Goal: Task Accomplishment & Management: Use online tool/utility

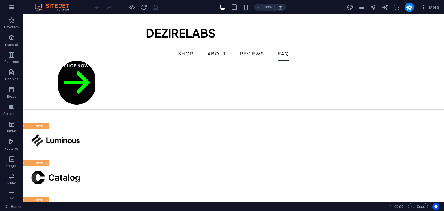
scroll to position [1525, 0]
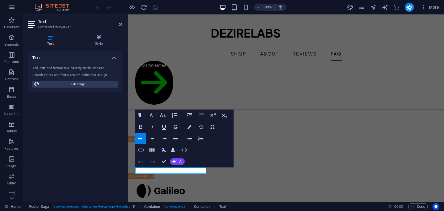
scroll to position [1565, 0]
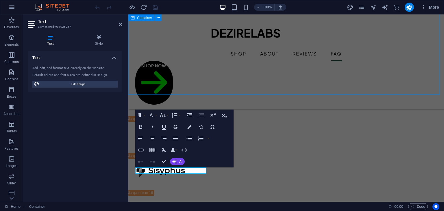
scroll to position [1525, 0]
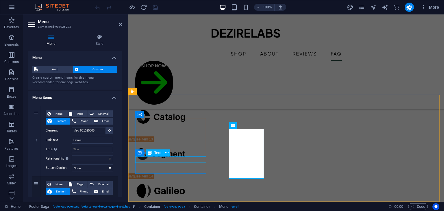
scroll to position [1565, 0]
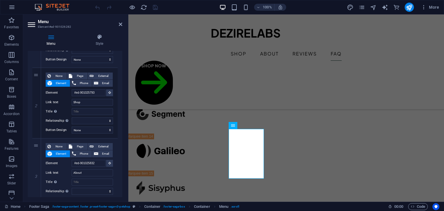
scroll to position [110, 0]
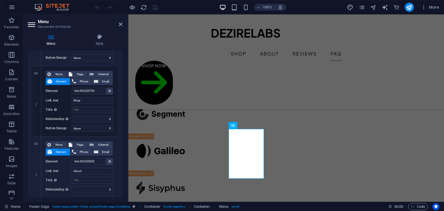
drag, startPoint x: 121, startPoint y: 123, endPoint x: 121, endPoint y: 140, distance: 16.8
click at [121, 137] on div "1 None Page External Element Phone Email Page Home Legal Notice Privacy Subpage…" at bounding box center [75, 172] width 95 height 362
drag, startPoint x: 121, startPoint y: 140, endPoint x: 120, endPoint y: 158, distance: 17.9
click at [120, 158] on div "1 None Page External Element Phone Email Page Home Legal Notice Privacy Subpage…" at bounding box center [75, 172] width 95 height 362
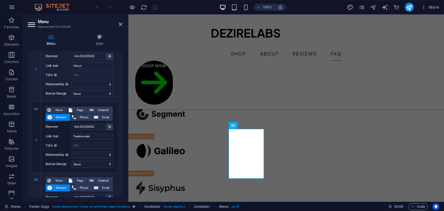
scroll to position [222, 0]
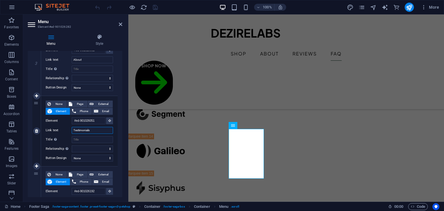
click at [94, 129] on input "Testimonials" at bounding box center [92, 130] width 41 height 7
type input "T"
select select
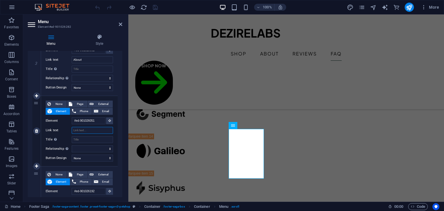
select select
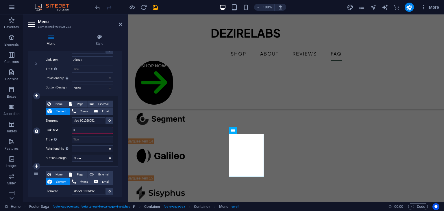
type input "Re"
select select
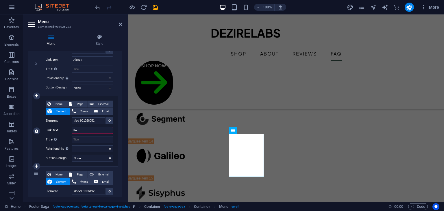
select select
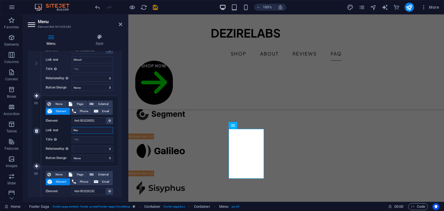
type input "Revi"
select select
type input "Revie"
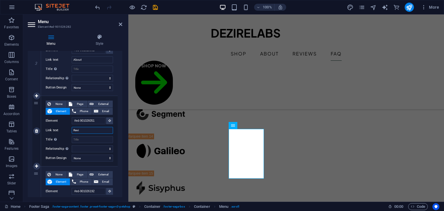
select select
type input "Reviews"
select select
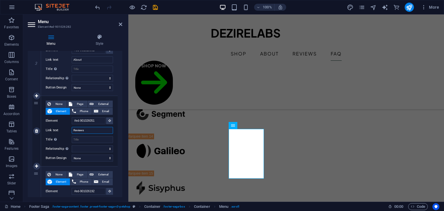
select select
type input "Reviews"
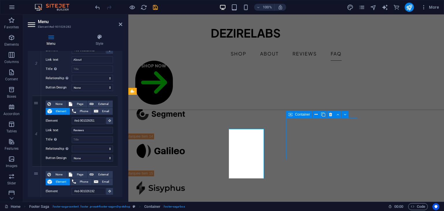
scroll to position [1525, 0]
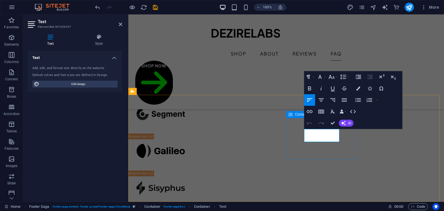
drag, startPoint x: 321, startPoint y: 137, endPoint x: 302, endPoint y: 127, distance: 21.5
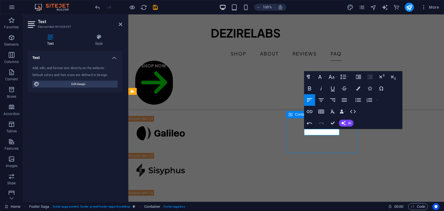
scroll to position [1525, 0]
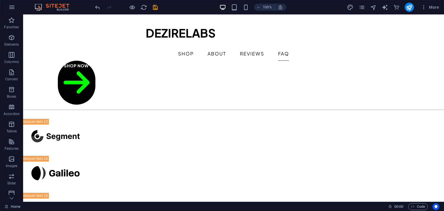
click at [0, 0] on div at bounding box center [0, 0] width 0 height 0
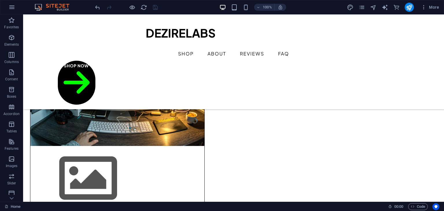
scroll to position [116, 0]
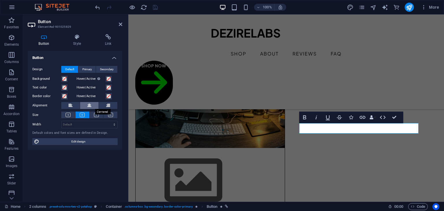
click at [87, 106] on icon at bounding box center [89, 105] width 4 height 7
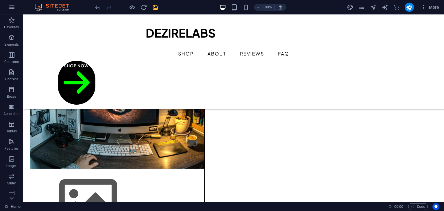
scroll to position [88, 0]
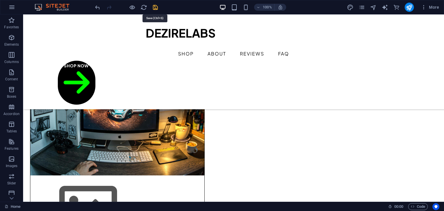
click at [154, 8] on icon "save" at bounding box center [155, 7] width 7 height 7
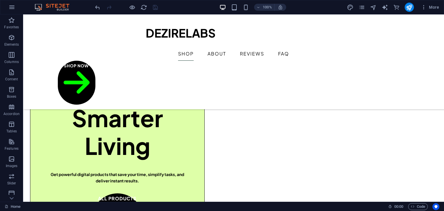
scroll to position [271, 0]
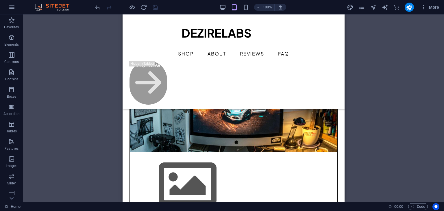
scroll to position [0, 0]
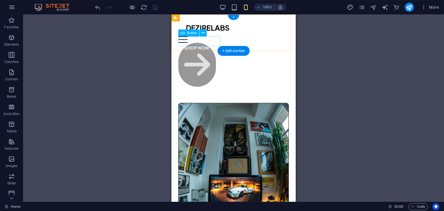
click at [215, 43] on div "Shop Now" at bounding box center [233, 65] width 110 height 44
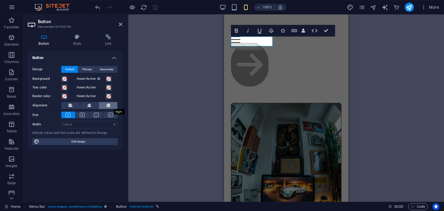
click at [107, 108] on icon at bounding box center [108, 105] width 4 height 7
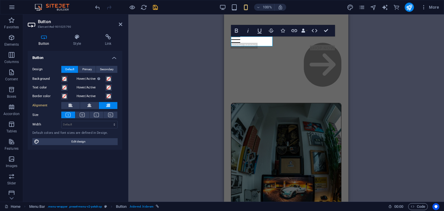
click at [107, 108] on icon at bounding box center [108, 105] width 4 height 7
click at [304, 43] on link "Shop Now" at bounding box center [323, 65] width 38 height 44
click at [95, 104] on button at bounding box center [89, 105] width 19 height 7
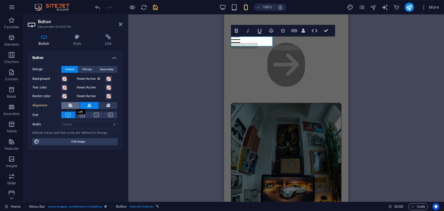
click at [73, 106] on button at bounding box center [70, 105] width 19 height 7
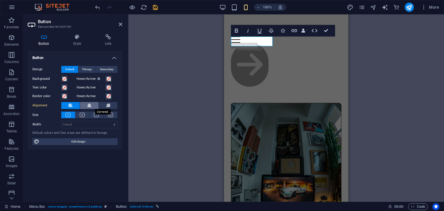
click at [98, 102] on button at bounding box center [89, 105] width 19 height 7
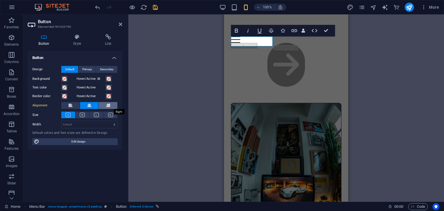
click at [104, 104] on button at bounding box center [108, 105] width 19 height 7
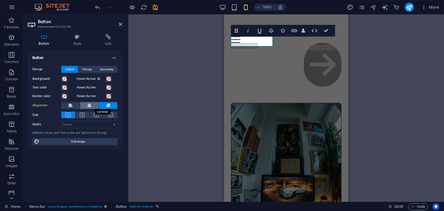
click at [92, 104] on button at bounding box center [89, 105] width 19 height 7
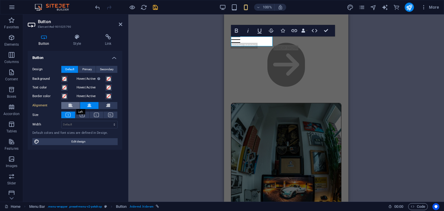
click at [76, 104] on button at bounding box center [70, 105] width 19 height 7
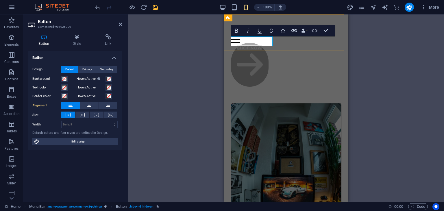
click at [269, 43] on link "Shop Now" at bounding box center [250, 65] width 38 height 44
click at [302, 32] on icon "button" at bounding box center [303, 31] width 4 height 4
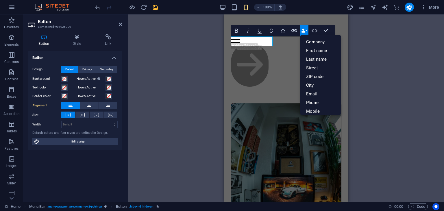
click at [302, 32] on icon "button" at bounding box center [303, 31] width 4 height 4
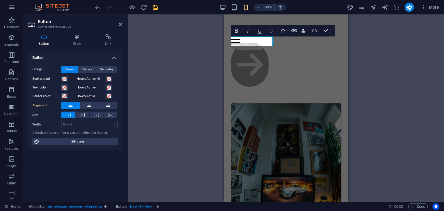
click at [271, 32] on icon "button" at bounding box center [271, 30] width 7 height 7
click at [317, 31] on icon "button" at bounding box center [315, 30] width 6 height 3
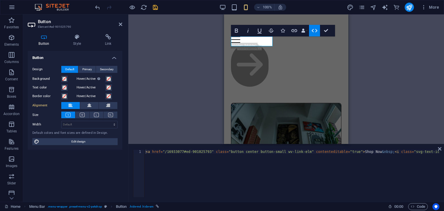
click at [317, 31] on icon "button" at bounding box center [315, 30] width 6 height 3
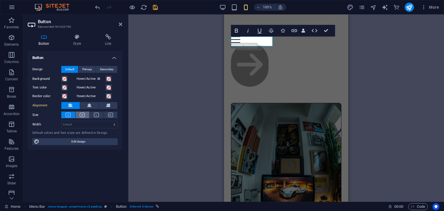
click at [80, 116] on icon at bounding box center [82, 115] width 5 height 4
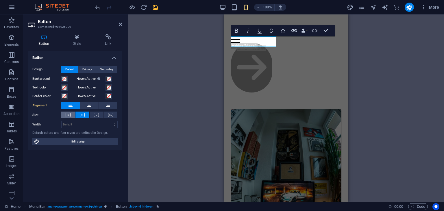
click at [69, 115] on icon at bounding box center [68, 115] width 5 height 4
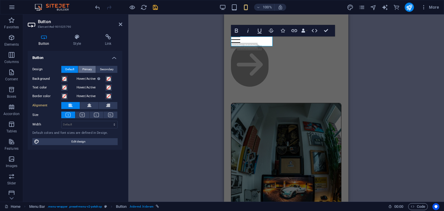
click at [88, 71] on span "Primary" at bounding box center [87, 69] width 10 height 7
click at [101, 69] on span "Secondary" at bounding box center [107, 69] width 14 height 7
click at [72, 67] on span "Default" at bounding box center [69, 69] width 9 height 7
click at [179, 71] on div "H1 2 columns Container Menu Bar Menu Footer Saga Text Container Container Conta…" at bounding box center [286, 107] width 316 height 187
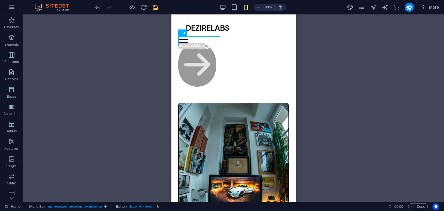
click at [319, 38] on div "H1 2 columns Container Menu Bar Menu Footer Saga Text Container Container Conta…" at bounding box center [233, 107] width 421 height 187
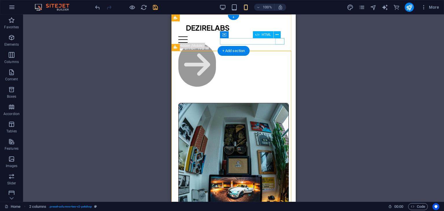
click at [280, 42] on div at bounding box center [233, 39] width 110 height 6
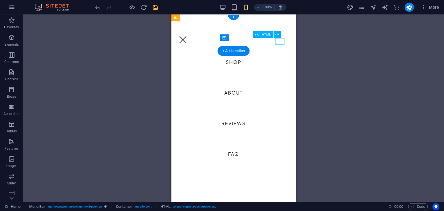
click at [188, 42] on div at bounding box center [182, 39] width 9 height 6
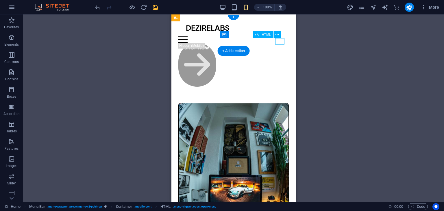
click at [280, 42] on div at bounding box center [233, 39] width 110 height 6
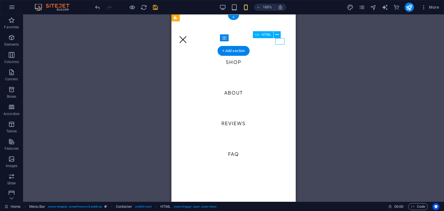
click at [188, 42] on div at bounding box center [182, 39] width 9 height 6
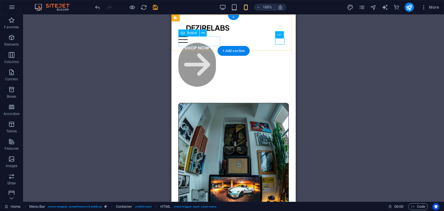
click at [209, 44] on div "Shop Now" at bounding box center [233, 65] width 110 height 44
click at [204, 43] on div "Shop Now" at bounding box center [233, 65] width 110 height 44
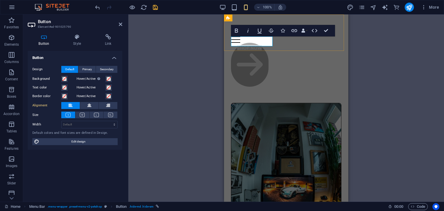
click at [255, 43] on link "Shop Now" at bounding box center [250, 65] width 38 height 44
click at [260, 43] on link "Shop Now" at bounding box center [250, 65] width 38 height 44
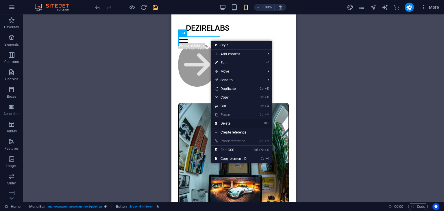
click at [234, 122] on link "⌦ Delete" at bounding box center [230, 123] width 39 height 9
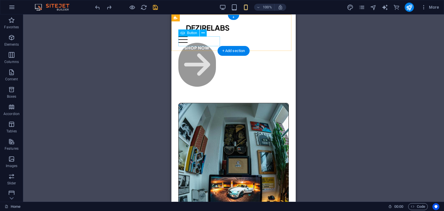
click at [208, 43] on div "Shop Now" at bounding box center [233, 65] width 110 height 44
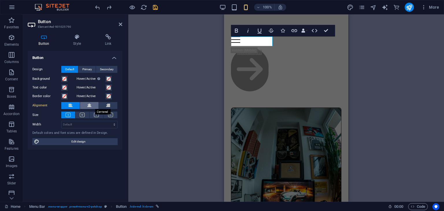
click at [93, 106] on button at bounding box center [89, 105] width 19 height 7
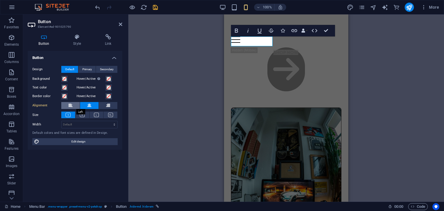
click at [74, 103] on button at bounding box center [70, 105] width 19 height 7
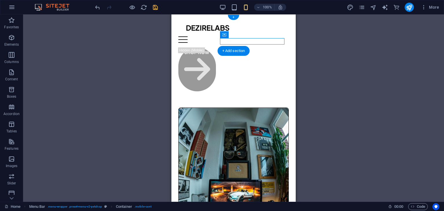
drag, startPoint x: 232, startPoint y: 43, endPoint x: 263, endPoint y: 43, distance: 31.2
click at [263, 43] on div at bounding box center [233, 39] width 110 height 6
click at [281, 42] on div at bounding box center [233, 39] width 110 height 6
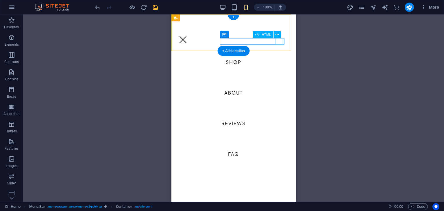
click at [188, 42] on div at bounding box center [182, 39] width 9 height 6
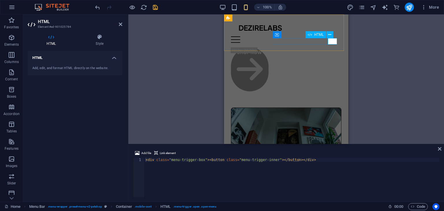
click at [332, 39] on div at bounding box center [286, 39] width 110 height 6
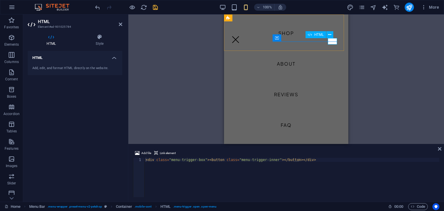
click at [240, 39] on div at bounding box center [235, 39] width 9 height 6
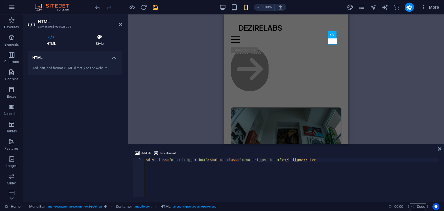
click at [96, 42] on h4 "Style" at bounding box center [99, 40] width 45 height 12
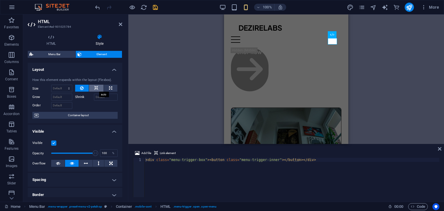
click at [96, 88] on icon at bounding box center [96, 88] width 4 height 7
click at [82, 88] on icon at bounding box center [81, 88] width 3 height 7
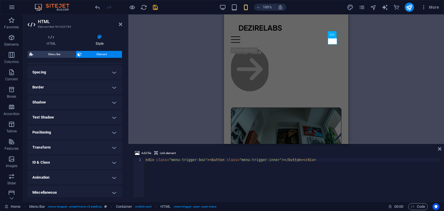
scroll to position [110, 0]
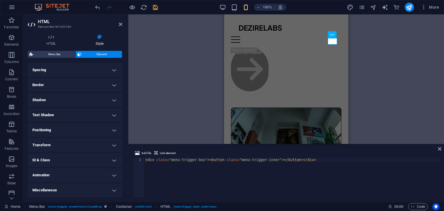
click at [104, 148] on h4 "Transform" at bounding box center [75, 145] width 95 height 14
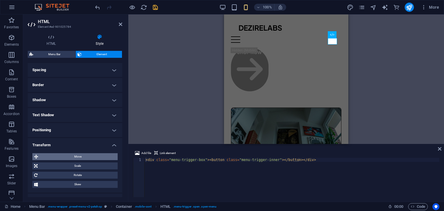
click at [93, 157] on span "Move" at bounding box center [78, 156] width 76 height 7
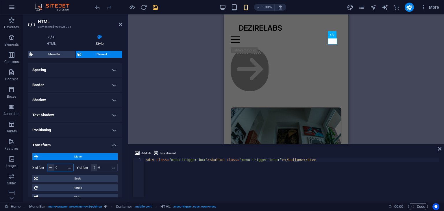
click at [60, 167] on input "0" at bounding box center [63, 167] width 19 height 7
click at [60, 167] on input "-50" at bounding box center [63, 167] width 19 height 7
type input "-5"
type input "0"
click at [261, 47] on div "Shop Now" at bounding box center [286, 69] width 110 height 44
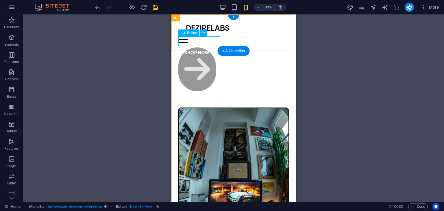
click at [206, 47] on div "Shop Now" at bounding box center [233, 69] width 110 height 44
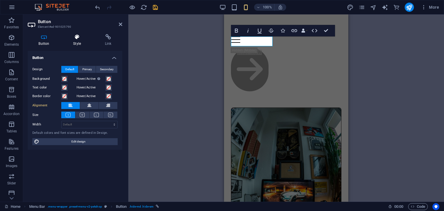
click at [74, 43] on h4 "Style" at bounding box center [78, 40] width 32 height 12
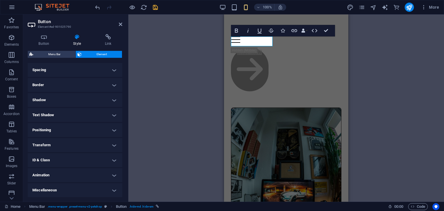
click at [80, 144] on h4 "Transform" at bounding box center [75, 145] width 95 height 14
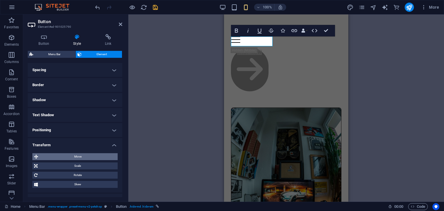
click at [82, 154] on span "Move" at bounding box center [78, 156] width 76 height 7
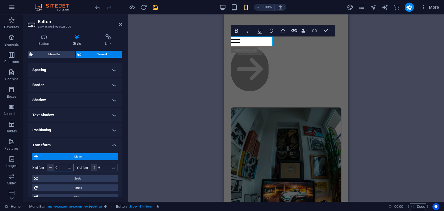
click at [64, 166] on input "0" at bounding box center [63, 167] width 19 height 7
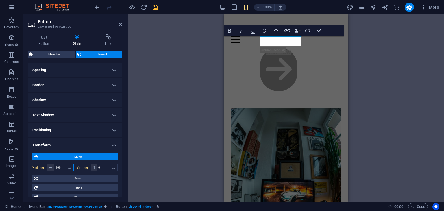
click at [64, 166] on input "100" at bounding box center [63, 167] width 19 height 7
type input "1"
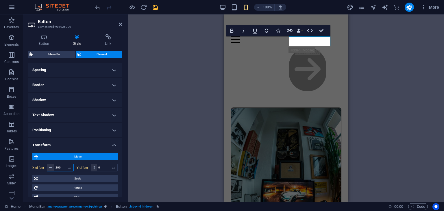
click at [64, 166] on input "200" at bounding box center [63, 167] width 19 height 7
type input "2"
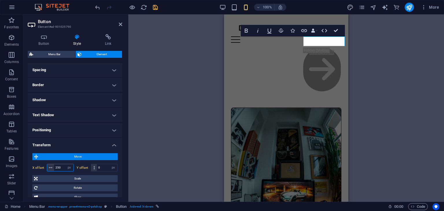
click at [61, 168] on input "250" at bounding box center [63, 167] width 19 height 7
type input "240"
click at [101, 167] on input "0" at bounding box center [107, 167] width 21 height 7
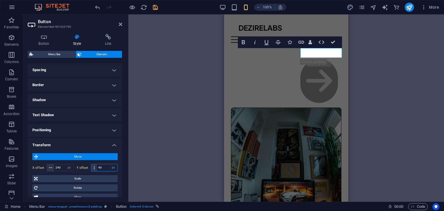
click at [101, 167] on input "40" at bounding box center [107, 167] width 21 height 7
type input "4"
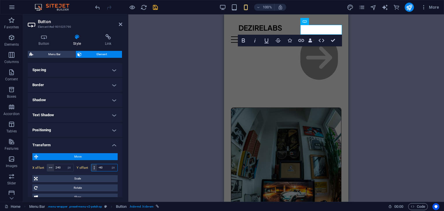
click at [101, 167] on input "-40" at bounding box center [107, 167] width 21 height 7
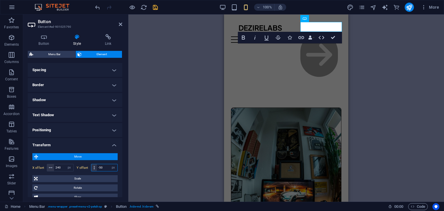
click at [104, 167] on input "-50" at bounding box center [107, 167] width 21 height 7
click at [100, 167] on input "-50" at bounding box center [107, 167] width 21 height 7
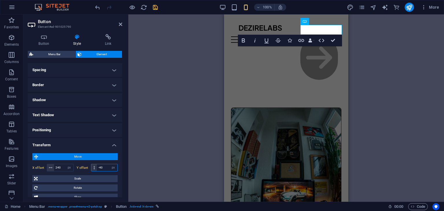
click at [104, 168] on input "-40" at bounding box center [107, 167] width 21 height 7
type input "-45"
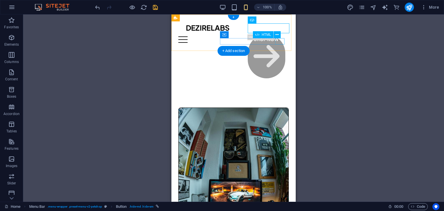
click at [276, 42] on div at bounding box center [233, 39] width 110 height 6
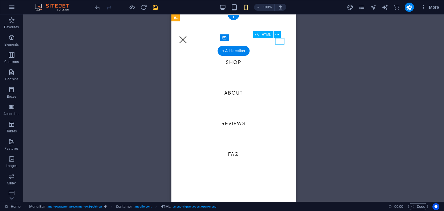
click at [188, 42] on div at bounding box center [182, 39] width 9 height 6
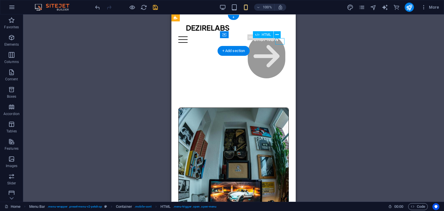
click at [280, 42] on div at bounding box center [233, 39] width 110 height 6
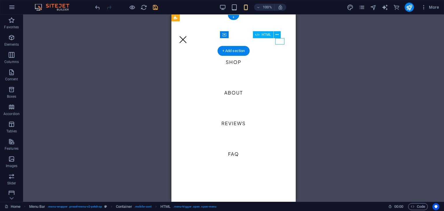
click at [188, 42] on div at bounding box center [182, 39] width 9 height 6
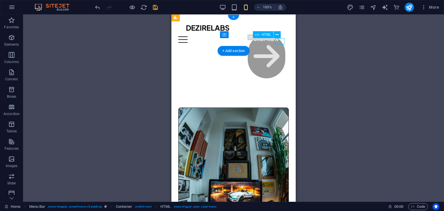
select select "px"
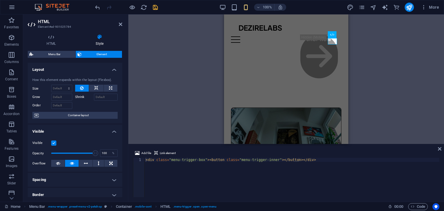
drag, startPoint x: 121, startPoint y: 80, endPoint x: 121, endPoint y: 102, distance: 22.8
click at [121, 102] on div "Layout How this element expands within the layout (Flexbox). Size Default auto …" at bounding box center [75, 130] width 95 height 134
drag, startPoint x: 120, startPoint y: 101, endPoint x: 122, endPoint y: 109, distance: 8.2
click at [121, 115] on div "How this element expands within the layout (Flexbox). Size Default auto px % 1/…" at bounding box center [75, 98] width 95 height 51
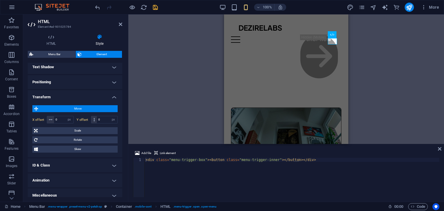
scroll to position [158, 0]
click at [62, 120] on input "0" at bounding box center [63, 119] width 19 height 7
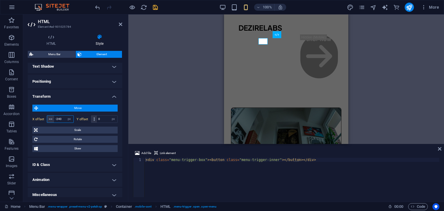
click at [62, 120] on input "-240" at bounding box center [63, 119] width 19 height 7
click at [58, 118] on input "-240" at bounding box center [63, 119] width 19 height 7
type input "-340"
click at [102, 118] on input "0" at bounding box center [107, 119] width 21 height 7
click at [105, 118] on input "-100" at bounding box center [107, 119] width 21 height 7
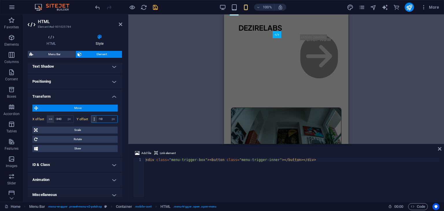
type input "-1"
type input "-45"
click at [258, 27] on div "DEZIRELABS" at bounding box center [266, 27] width 55 height 9
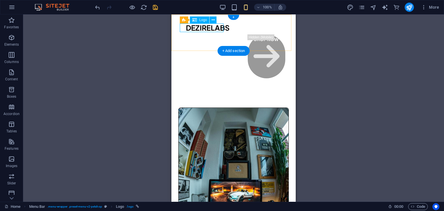
click at [215, 29] on div "DEZIRELABS" at bounding box center [213, 27] width 55 height 9
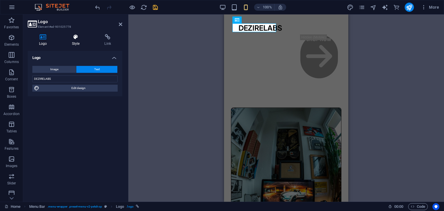
drag, startPoint x: 74, startPoint y: 30, endPoint x: 76, endPoint y: 37, distance: 6.9
click at [76, 37] on div "Logo Style Link Logo Image Text Drag files here, click to choose files or selec…" at bounding box center [75, 115] width 104 height 172
click at [76, 37] on icon at bounding box center [76, 37] width 30 height 6
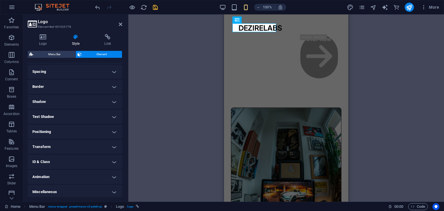
scroll to position [110, 0]
click at [58, 145] on h4 "Transform" at bounding box center [75, 145] width 95 height 14
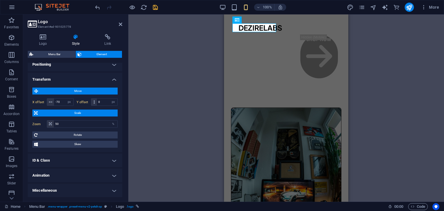
scroll to position [172, 0]
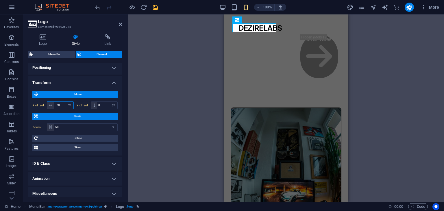
click at [60, 105] on input "-70" at bounding box center [63, 105] width 19 height 7
click at [100, 104] on input "0" at bounding box center [107, 105] width 21 height 7
click at [65, 104] on select "px rem % em vh vw" at bounding box center [69, 105] width 8 height 7
click at [61, 104] on input "-70" at bounding box center [63, 105] width 19 height 7
type input "-7"
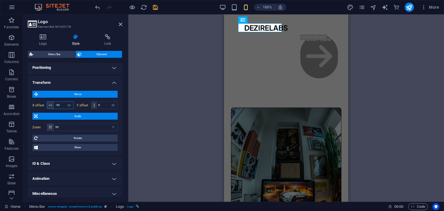
click at [61, 104] on input "-50" at bounding box center [63, 105] width 19 height 7
type input "-5"
click at [61, 104] on input "-45" at bounding box center [63, 105] width 19 height 7
type input "-40"
click at [356, 47] on div "H1 2 columns Container Menu Bar Menu Footer Saga Text Container Container Conta…" at bounding box center [286, 107] width 316 height 187
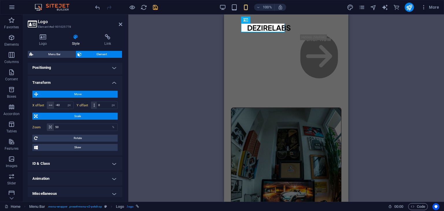
click at [261, 108] on figure at bounding box center [286, 174] width 110 height 133
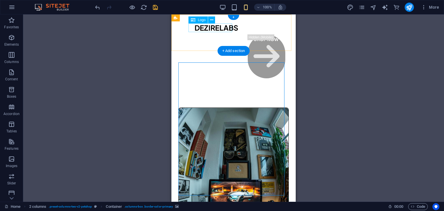
click at [206, 27] on div "DEZIRELABS" at bounding box center [222, 27] width 55 height 9
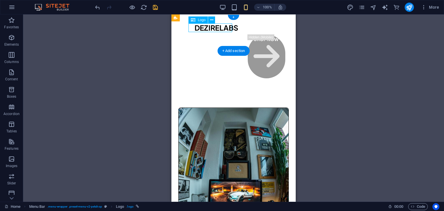
click at [206, 27] on div "DEZIRELABS" at bounding box center [222, 27] width 55 height 9
select select "px"
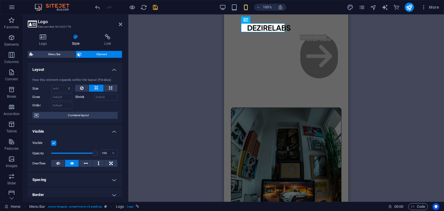
drag, startPoint x: 120, startPoint y: 112, endPoint x: 119, endPoint y: 141, distance: 28.1
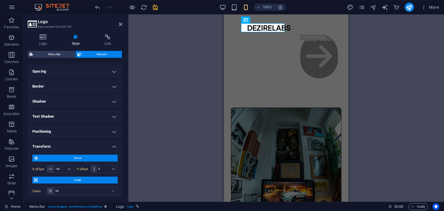
scroll to position [109, 0]
click at [103, 168] on input "0" at bounding box center [107, 168] width 21 height 7
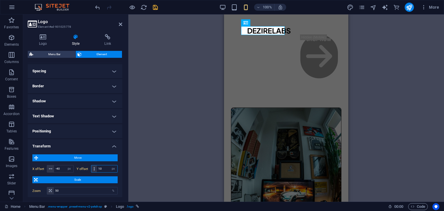
click at [103, 168] on input "10" at bounding box center [107, 168] width 21 height 7
type input "1"
type input "4"
click at [439, 99] on div "H1 2 columns Container Menu Bar Menu Footer Saga Text Container Container Conta…" at bounding box center [286, 107] width 316 height 187
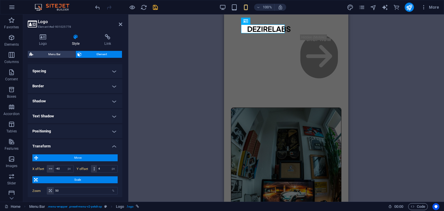
click at [402, 51] on div "H1 2 columns Container Menu Bar Menu Footer Saga Text Container Container Conta…" at bounding box center [286, 107] width 316 height 187
click at [197, 66] on div "H1 2 columns Container Menu Bar Menu Footer Saga Text Container Container Conta…" at bounding box center [286, 107] width 316 height 187
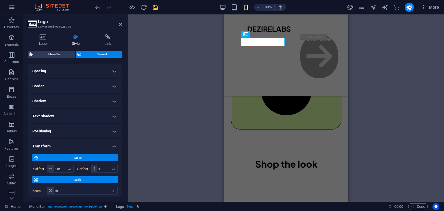
scroll to position [304, 0]
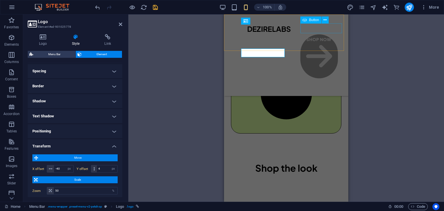
click at [342, 34] on div "Shop Now" at bounding box center [355, 56] width 110 height 44
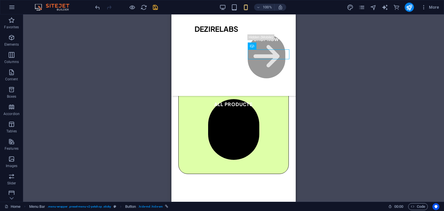
scroll to position [259, 0]
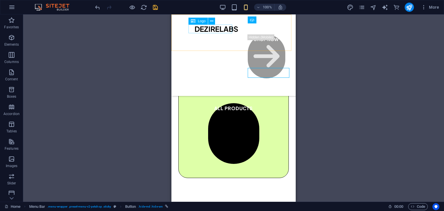
click at [213, 28] on div "DEZIRELABS" at bounding box center [222, 29] width 55 height 9
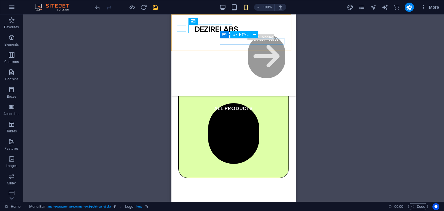
click at [182, 29] on div at bounding box center [135, 26] width 110 height 6
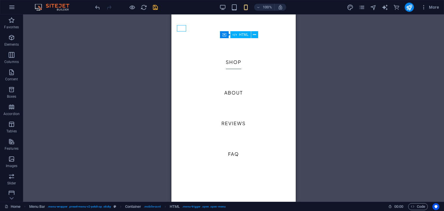
click at [89, 29] on div at bounding box center [84, 26] width 9 height 6
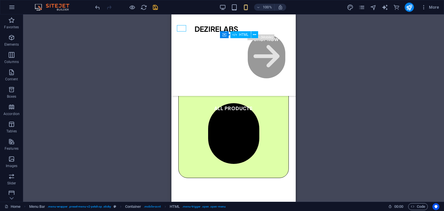
select select "px"
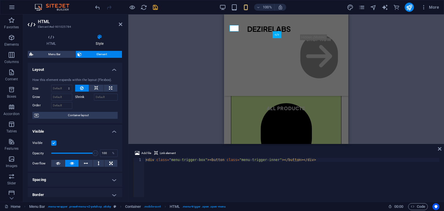
drag, startPoint x: 122, startPoint y: 93, endPoint x: 120, endPoint y: 64, distance: 29.6
click at [120, 64] on div "HTML Style HTML Add, edit, and format HTML directly on the website. Menu Bar El…" at bounding box center [75, 115] width 104 height 172
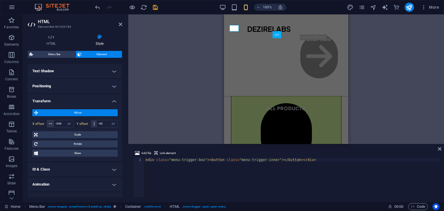
scroll to position [163, 0]
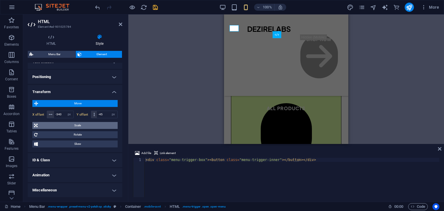
click at [92, 127] on span "Scale" at bounding box center [77, 125] width 77 height 7
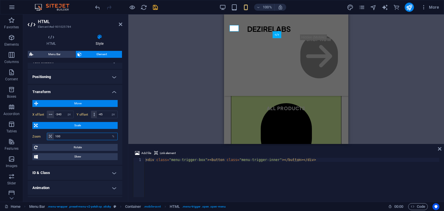
click at [80, 134] on input "100" at bounding box center [86, 136] width 64 height 7
click at [80, 134] on input "180" at bounding box center [86, 136] width 64 height 7
click at [56, 135] on input "180" at bounding box center [86, 136] width 64 height 7
click at [59, 136] on input "80" at bounding box center [86, 136] width 64 height 7
type input "8"
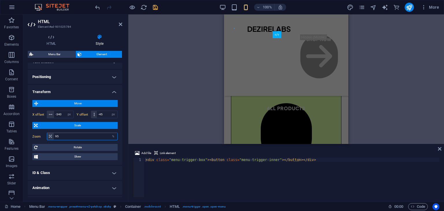
type input "95"
click at [388, 72] on div "H1 2 columns Container Menu Bar Menu Footer Saga Text Container Container Conta…" at bounding box center [286, 79] width 316 height 130
click at [145, 51] on div "H1 2 columns Container Menu Bar Menu Footer Saga Text Container Container Conta…" at bounding box center [286, 79] width 316 height 130
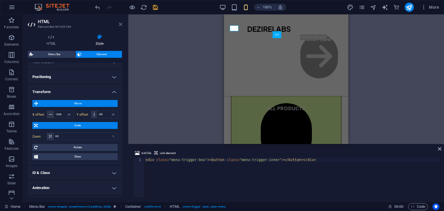
click at [119, 26] on icon at bounding box center [120, 24] width 3 height 5
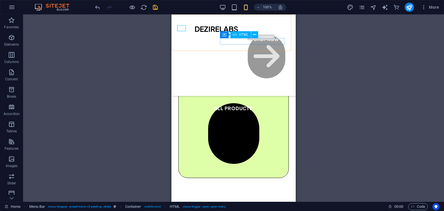
click at [181, 28] on div at bounding box center [135, 27] width 105 height 6
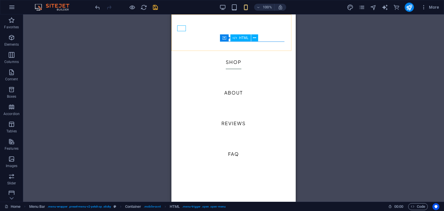
click at [89, 28] on div at bounding box center [84, 27] width 9 height 6
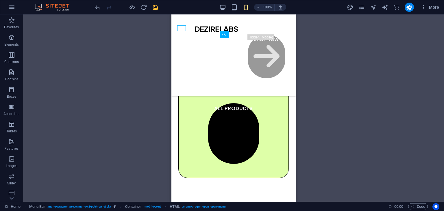
click at [402, 42] on div "H1 2 columns 2 columns Container Menu Bar Menu Footer Saga Text Container Conta…" at bounding box center [233, 107] width 421 height 187
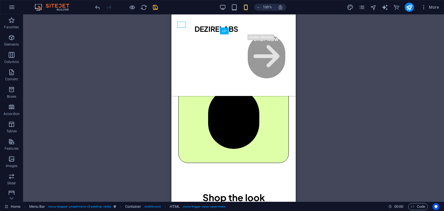
scroll to position [278, 0]
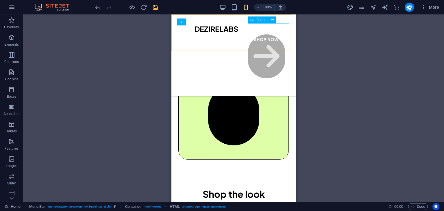
click at [280, 41] on icon at bounding box center [267, 56] width 26 height 30
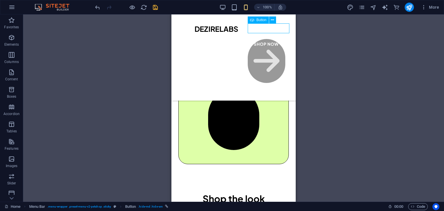
scroll to position [282, 0]
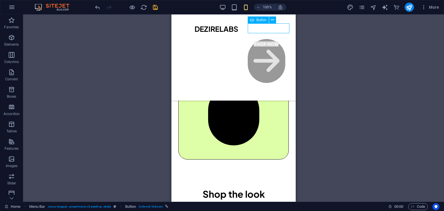
select select "px"
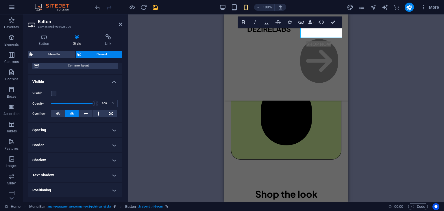
scroll to position [58, 0]
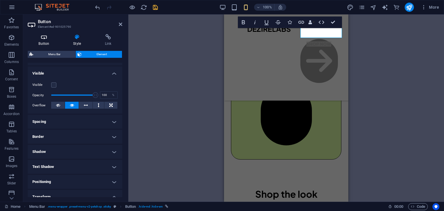
click at [46, 40] on icon at bounding box center [44, 37] width 32 height 6
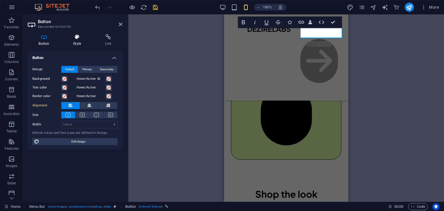
click at [78, 41] on h4 "Style" at bounding box center [78, 40] width 32 height 12
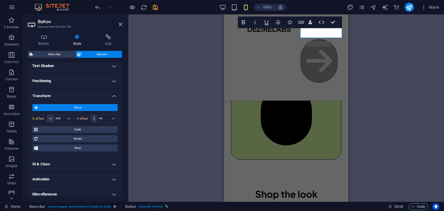
scroll to position [163, 0]
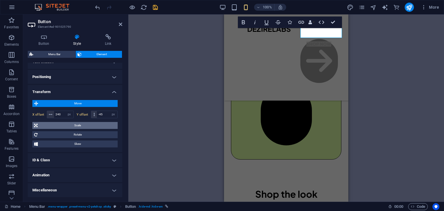
click at [90, 126] on span "Scale" at bounding box center [77, 125] width 77 height 7
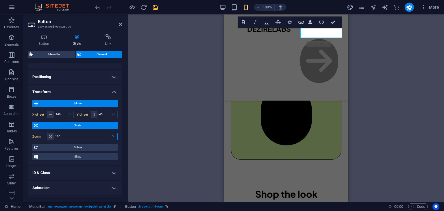
click at [64, 134] on input "100" at bounding box center [86, 136] width 64 height 7
type input "1"
click at [64, 134] on input "90" at bounding box center [86, 136] width 64 height 7
type input "9"
type input "80"
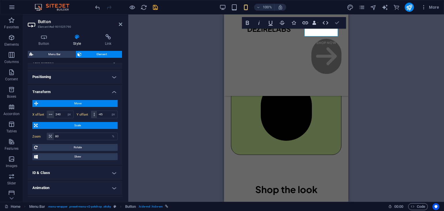
scroll to position [278, 0]
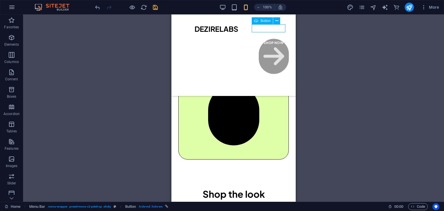
click at [384, 64] on div "H1 2 columns 2 columns Container Menu Bar Menu Footer Saga Text Container Conta…" at bounding box center [233, 107] width 421 height 187
click at [332, 56] on div "H1 2 columns 2 columns Container Menu Bar Menu Footer Saga Text Container Conta…" at bounding box center [233, 107] width 421 height 187
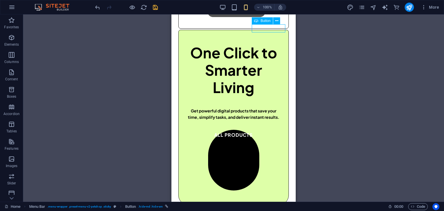
scroll to position [0, 0]
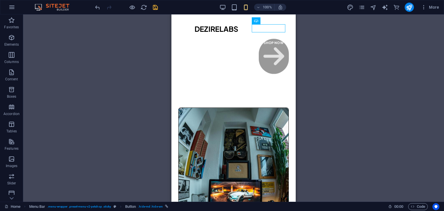
click at [120, 38] on div "H1 2 columns Container Menu Bar Menu Footer Saga Text Container Container Conta…" at bounding box center [233, 107] width 421 height 187
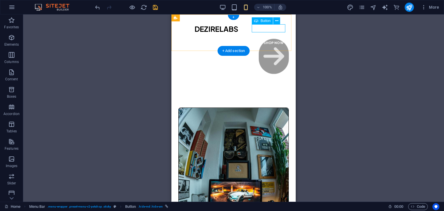
click at [282, 39] on div "​ ​ Shop Now" at bounding box center [303, 56] width 88 height 35
click at [200, 27] on div "DEZIRELABS" at bounding box center [222, 29] width 55 height 9
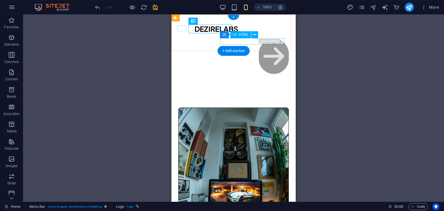
click at [180, 27] on div at bounding box center [135, 27] width 105 height 6
select select "px"
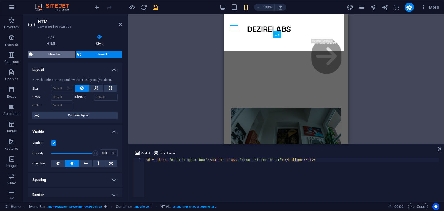
click at [65, 52] on span "Menu Bar" at bounding box center [54, 54] width 39 height 7
select select "rem"
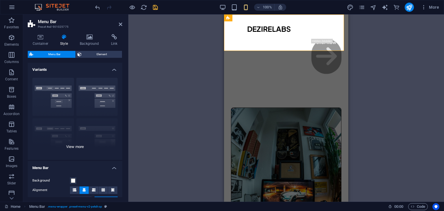
click at [75, 145] on div "Border Centered Default Fixed Loki Trigger Wide XXL" at bounding box center [75, 116] width 95 height 87
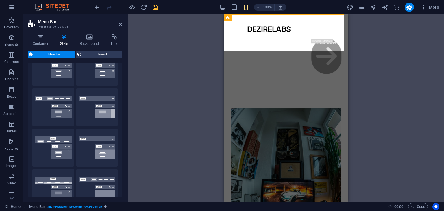
scroll to position [86, 0]
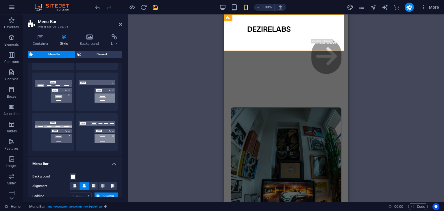
drag, startPoint x: 124, startPoint y: 111, endPoint x: 126, endPoint y: 82, distance: 29.9
click at [126, 82] on div "Container Style Background Link Size Height Default px rem % vh vw Min. height …" at bounding box center [75, 115] width 104 height 172
drag, startPoint x: 122, startPoint y: 105, endPoint x: 120, endPoint y: 95, distance: 9.5
click at [120, 95] on div "Container Style Background Link Size Height Default px rem % vh vw Min. height …" at bounding box center [75, 115] width 104 height 172
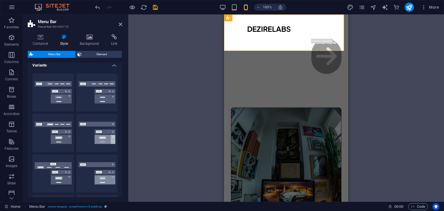
scroll to position [3, 0]
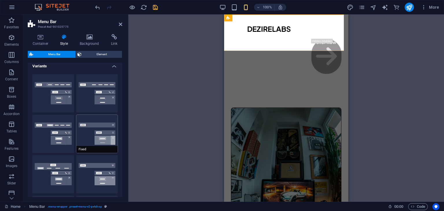
click at [100, 125] on button "Fixed" at bounding box center [97, 134] width 42 height 38
type input "1"
select select "rem"
type input "1"
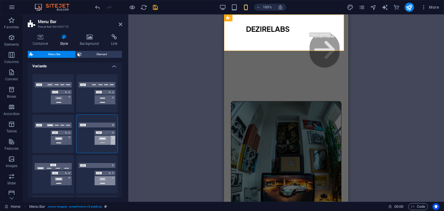
click at [221, 68] on div "Drag here to replace the existing content. Press “Ctrl” if you want to create a…" at bounding box center [286, 107] width 316 height 187
select select "DISABLED_OPTION_VALUE"
type input "1.5"
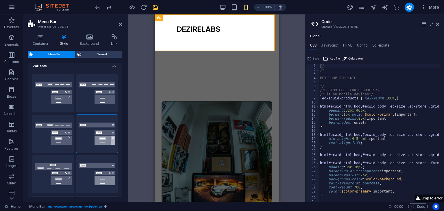
click at [300, 30] on div "Drag here to replace the existing content. Press “Ctrl” if you want to create a…" at bounding box center [216, 107] width 177 height 187
click at [439, 23] on icon at bounding box center [437, 24] width 3 height 5
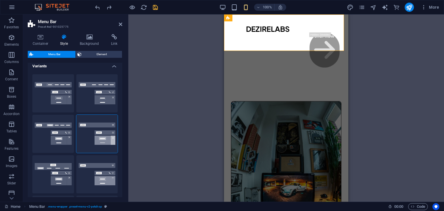
click at [161, 87] on div "Drag here to replace the existing content. Press “Ctrl” if you want to create a…" at bounding box center [286, 107] width 316 height 187
click at [366, 49] on div "Drag here to replace the existing content. Press “Ctrl” if you want to create a…" at bounding box center [286, 107] width 316 height 187
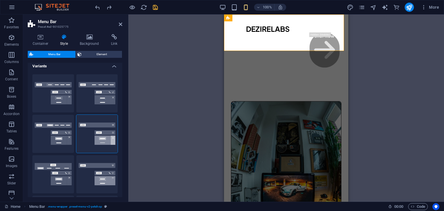
click at [366, 49] on div "Drag here to replace the existing content. Press “Ctrl” if you want to create a…" at bounding box center [286, 107] width 316 height 187
click at [206, 69] on div "Drag here to replace the existing content. Press “Ctrl” if you want to create a…" at bounding box center [286, 107] width 316 height 187
click at [67, 96] on button "Border" at bounding box center [53, 93] width 42 height 38
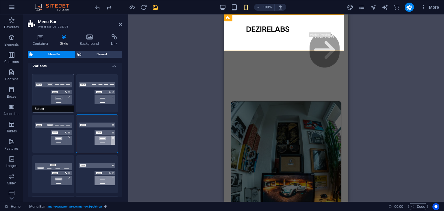
type input "1"
select select "rem"
type input "1"
click at [90, 93] on button "Centered" at bounding box center [97, 93] width 42 height 38
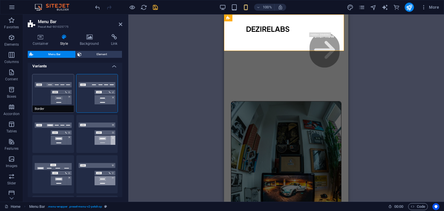
click at [62, 91] on button "Border" at bounding box center [53, 93] width 42 height 38
click at [86, 127] on button "Fixed" at bounding box center [97, 134] width 42 height 38
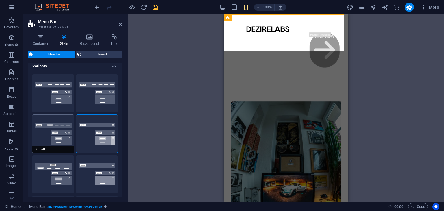
click at [36, 130] on button "Default" at bounding box center [53, 134] width 42 height 38
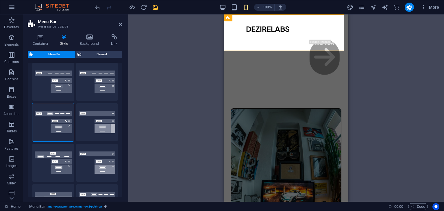
scroll to position [15, 0]
drag, startPoint x: 118, startPoint y: 86, endPoint x: 118, endPoint y: 73, distance: 13.0
click at [118, 73] on div "Border Centered Default Fixed Loki Trigger Wide XXL" at bounding box center [75, 142] width 95 height 169
drag, startPoint x: 121, startPoint y: 84, endPoint x: 121, endPoint y: 49, distance: 35.6
click at [121, 49] on div "Container Style Background Link Size Height Default px rem % vh vw Min. height …" at bounding box center [75, 115] width 95 height 163
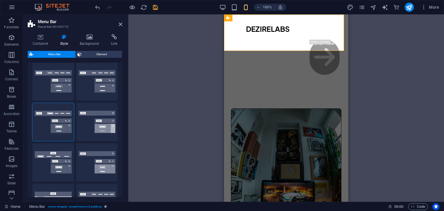
scroll to position [0, 0]
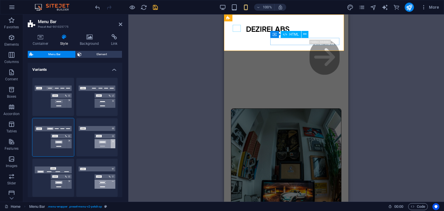
click at [236, 26] on div at bounding box center [187, 27] width 109 height 7
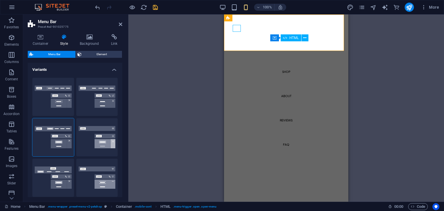
click at [139, 26] on div at bounding box center [135, 27] width 8 height 7
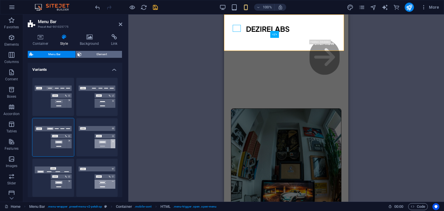
click at [94, 53] on span "Element" at bounding box center [101, 54] width 37 height 7
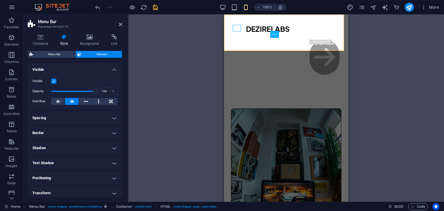
scroll to position [48, 0]
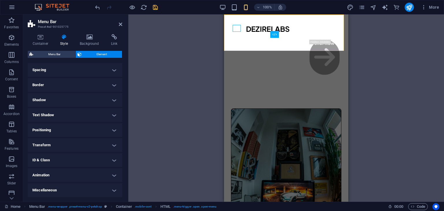
click at [103, 150] on h4 "Transform" at bounding box center [75, 145] width 95 height 14
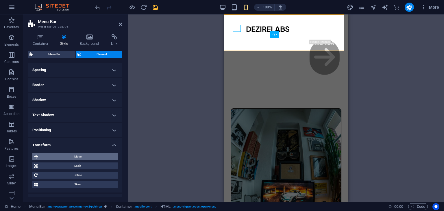
click at [85, 158] on span "Move" at bounding box center [78, 156] width 76 height 7
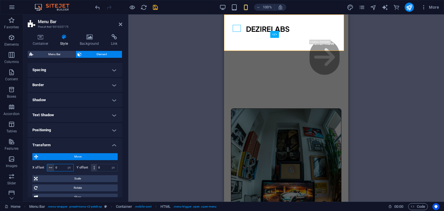
click at [61, 167] on input "0" at bounding box center [63, 167] width 19 height 7
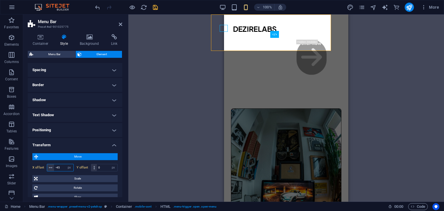
click at [60, 168] on input "-45" at bounding box center [63, 167] width 19 height 7
type input "-4"
type input "0"
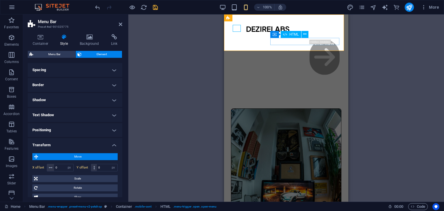
click at [238, 28] on div at bounding box center [187, 27] width 109 height 7
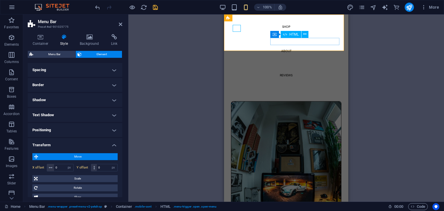
click at [139, 28] on div at bounding box center [135, 27] width 8 height 7
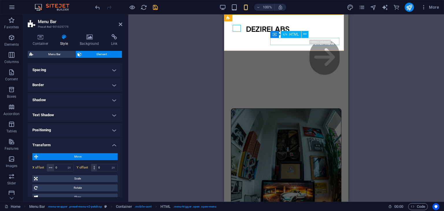
select select "px"
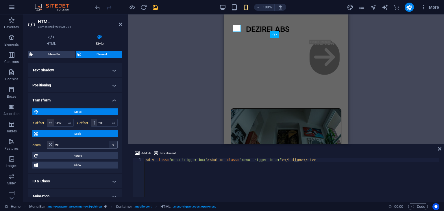
scroll to position [155, 0]
click at [62, 121] on input "-340" at bounding box center [63, 122] width 19 height 7
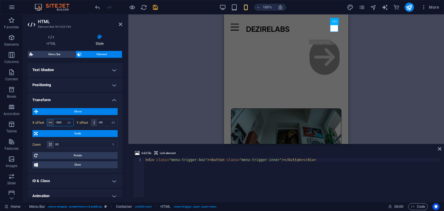
type input "-360"
click at [102, 121] on input "-45" at bounding box center [107, 122] width 21 height 7
type input "-4"
click at [102, 121] on input "-50" at bounding box center [107, 122] width 21 height 7
type input "-5"
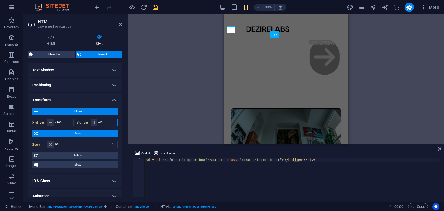
click at [102, 121] on input "-40" at bounding box center [107, 122] width 21 height 7
type input "-42"
click at [179, 66] on div "H1 2 columns Container Menu Bar Menu Footer Saga Text Container Container Conta…" at bounding box center [286, 79] width 316 height 130
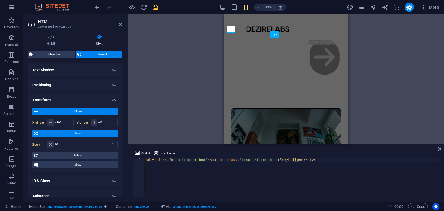
click at [414, 67] on div "H1 2 columns Container Menu Bar Menu Footer Saga Text Container Container Conta…" at bounding box center [286, 79] width 316 height 130
click at [438, 148] on icon at bounding box center [439, 149] width 3 height 5
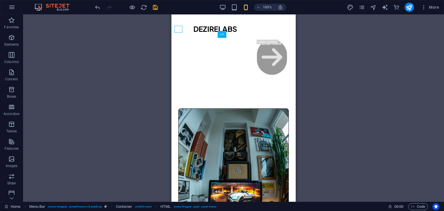
click at [378, 35] on div "H1 2 columns Container Menu Bar Menu Footer Saga Text Container Container Conta…" at bounding box center [233, 107] width 421 height 187
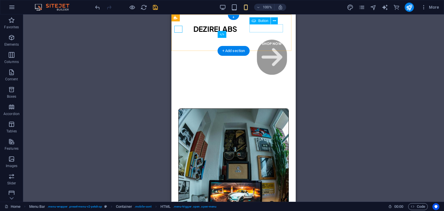
click at [276, 40] on div "​ ​ Shop Now" at bounding box center [303, 57] width 92 height 35
select select "px"
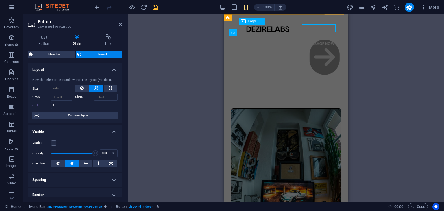
click at [276, 30] on div "DEZIRELABS" at bounding box center [275, 29] width 58 height 9
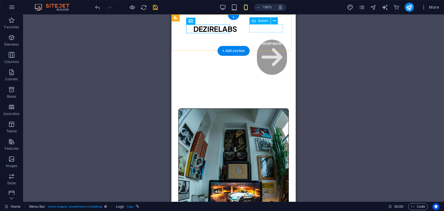
click at [273, 40] on div "Shop Now" at bounding box center [303, 57] width 92 height 35
select select "px"
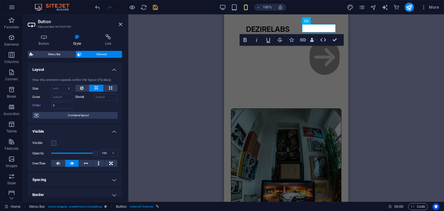
click at [123, 97] on div "Button Style Link Button Design Default Primary Secondary Background Hover/Acti…" at bounding box center [75, 115] width 104 height 172
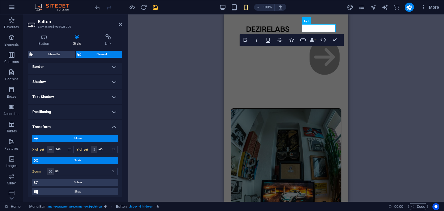
scroll to position [176, 0]
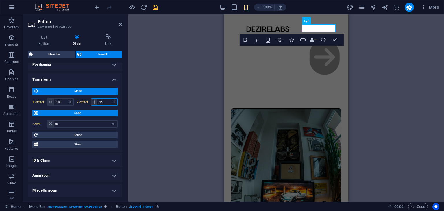
click at [103, 101] on input "-45" at bounding box center [107, 102] width 21 height 7
type input "-4"
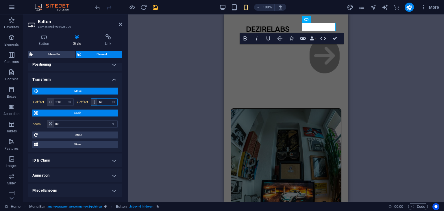
click at [103, 101] on input "-50" at bounding box center [107, 102] width 21 height 7
type input "-5"
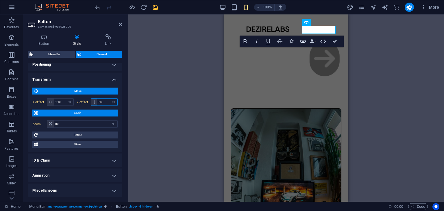
click at [103, 101] on input "-40" at bounding box center [107, 102] width 21 height 7
type input "-42"
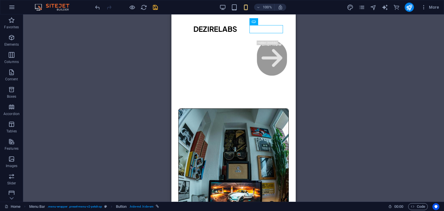
click at [337, 40] on div "H1 2 columns Container Menu Bar Menu Footer Saga Text Container Container Conta…" at bounding box center [233, 107] width 421 height 187
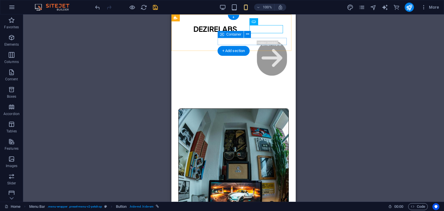
click at [234, 42] on div at bounding box center [233, 39] width 115 height 7
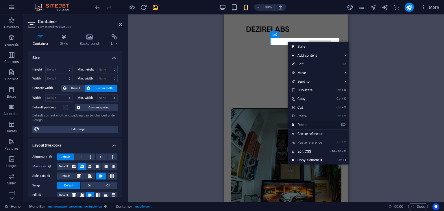
click at [307, 125] on link "⌦ Delete" at bounding box center [307, 125] width 39 height 9
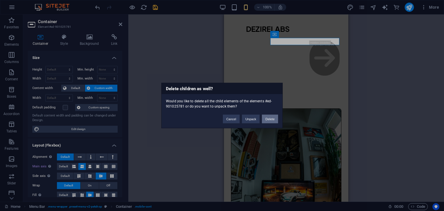
click at [266, 121] on button "Delete" at bounding box center [270, 119] width 16 height 9
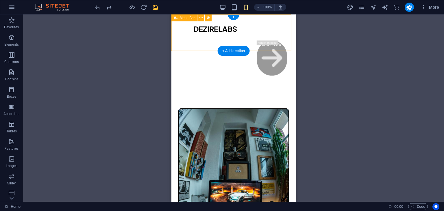
click at [196, 41] on div "DEZIRELABS Shop About Reviews FAQ ​ ​ Shop Now" at bounding box center [233, 55] width 124 height 82
select select "px"
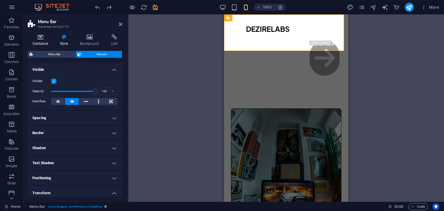
click at [38, 42] on h4 "Container" at bounding box center [42, 40] width 28 height 12
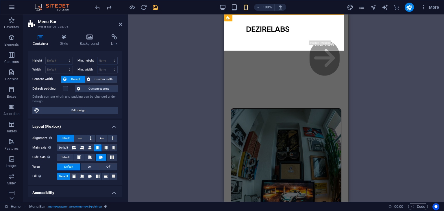
scroll to position [0, 0]
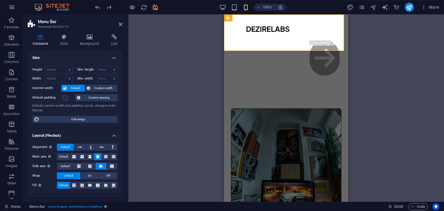
drag, startPoint x: 121, startPoint y: 59, endPoint x: 121, endPoint y: 70, distance: 11.3
click at [121, 70] on div "Size Height Default px rem % vh vw Min. height None px rem % vh vw Width Defaul…" at bounding box center [75, 124] width 95 height 146
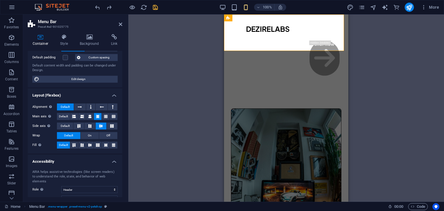
scroll to position [73, 0]
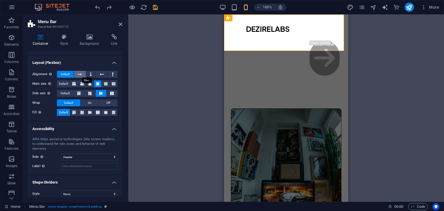
click at [83, 74] on button at bounding box center [80, 74] width 12 height 7
click at [69, 74] on span "Default" at bounding box center [65, 74] width 9 height 7
click at [91, 84] on icon at bounding box center [89, 83] width 3 height 7
click at [99, 84] on button at bounding box center [98, 83] width 8 height 7
click at [105, 83] on icon at bounding box center [105, 83] width 3 height 7
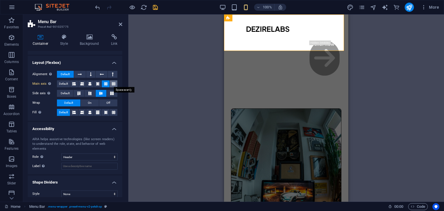
click at [112, 82] on icon at bounding box center [113, 83] width 3 height 7
click at [91, 81] on icon at bounding box center [89, 83] width 3 height 7
click at [82, 82] on icon at bounding box center [81, 83] width 3 height 7
click at [73, 82] on icon at bounding box center [73, 83] width 3 height 7
click at [95, 84] on button at bounding box center [98, 83] width 8 height 7
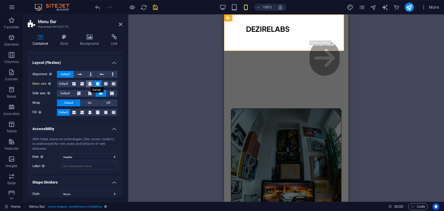
click at [91, 84] on icon at bounding box center [89, 83] width 3 height 7
click at [104, 85] on icon at bounding box center [105, 83] width 3 height 7
click at [262, 43] on div "DEZIRELABS Shop About Reviews FAQ ​ ​ Shop Now" at bounding box center [286, 55] width 124 height 82
click at [67, 36] on icon at bounding box center [64, 37] width 17 height 6
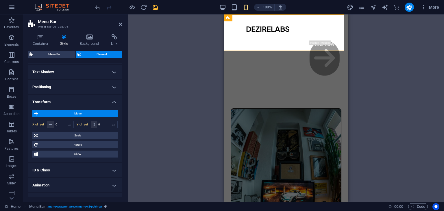
scroll to position [101, 0]
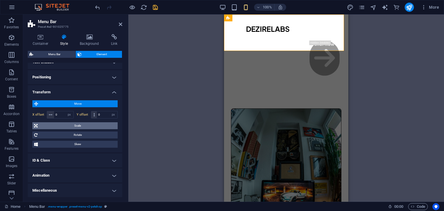
click at [85, 125] on span "Scale" at bounding box center [77, 125] width 77 height 7
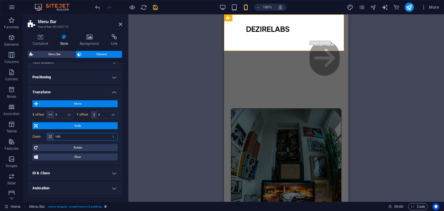
click at [73, 134] on input "100" at bounding box center [86, 136] width 64 height 7
type input "1"
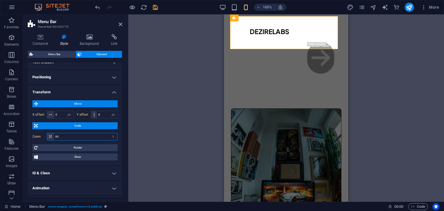
click at [89, 136] on input "90" at bounding box center [86, 136] width 64 height 7
type input "95"
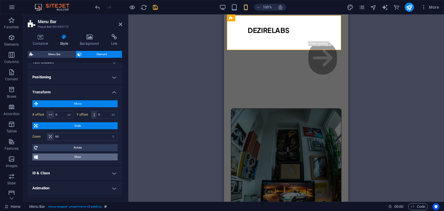
click at [81, 156] on span "Skew" at bounding box center [78, 157] width 76 height 7
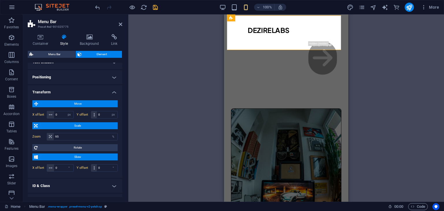
click at [84, 126] on span "Scale" at bounding box center [77, 125] width 77 height 7
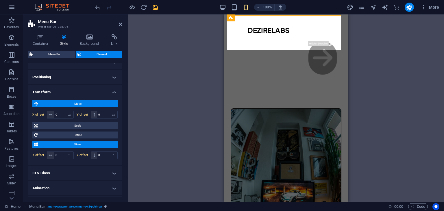
click at [79, 102] on span "Move" at bounding box center [78, 103] width 76 height 7
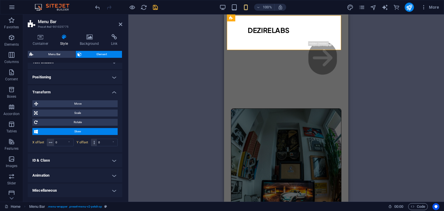
click at [79, 130] on span "Skew" at bounding box center [78, 131] width 76 height 7
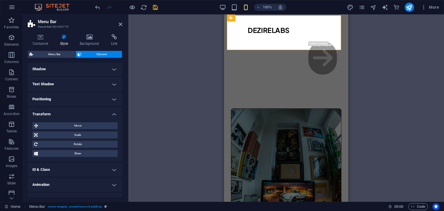
scroll to position [88, 0]
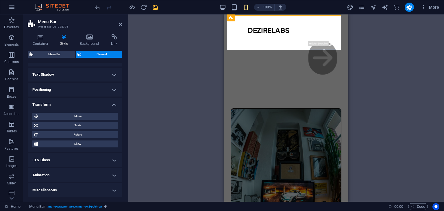
click at [88, 172] on h4 "Animation" at bounding box center [75, 175] width 95 height 14
drag, startPoint x: 121, startPoint y: 146, endPoint x: 125, endPoint y: 169, distance: 23.2
click at [125, 171] on div "Container Style Background Link Size Height Default px rem % vh vw Min. height …" at bounding box center [75, 115] width 104 height 172
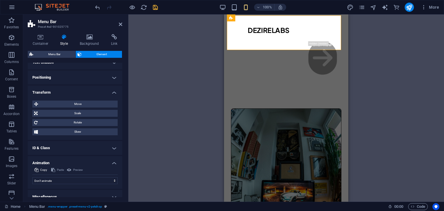
scroll to position [107, 0]
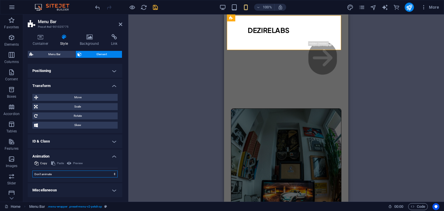
click at [91, 173] on select "Don't animate Show / Hide Slide up/down Zoom in/out Slide left to right Slide r…" at bounding box center [74, 174] width 85 height 7
select select "slide"
click at [32, 171] on select "Don't animate Show / Hide Slide up/down Zoom in/out Slide left to right Slide r…" at bounding box center [74, 174] width 85 height 7
select select "scroll"
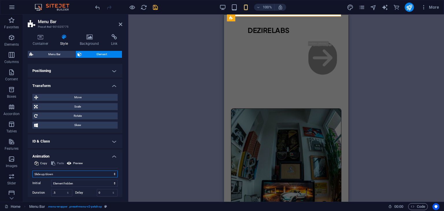
click at [66, 174] on select "Don't animate Show / Hide Slide up/down Zoom in/out Slide left to right Slide r…" at bounding box center [74, 174] width 85 height 7
click at [32, 171] on select "Don't animate Show / Hide Slide up/down Zoom in/out Slide left to right Slide r…" at bounding box center [74, 174] width 85 height 7
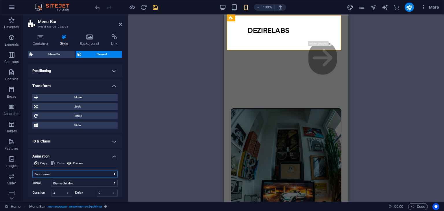
click at [63, 175] on select "Don't animate Show / Hide Slide up/down Zoom in/out Slide left to right Slide r…" at bounding box center [74, 174] width 85 height 7
click at [32, 171] on select "Don't animate Show / Hide Slide up/down Zoom in/out Slide left to right Slide r…" at bounding box center [74, 174] width 85 height 7
click at [57, 172] on select "Don't animate Show / Hide Slide up/down Zoom in/out Slide left to right Slide r…" at bounding box center [74, 174] width 85 height 7
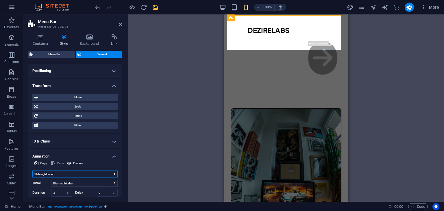
click at [32, 171] on select "Don't animate Show / Hide Slide up/down Zoom in/out Slide left to right Slide r…" at bounding box center [74, 174] width 85 height 7
click at [56, 175] on select "Don't animate Show / Hide Slide up/down Zoom in/out Slide left to right Slide r…" at bounding box center [74, 174] width 85 height 7
click at [32, 171] on select "Don't animate Show / Hide Slide up/down Zoom in/out Slide left to right Slide r…" at bounding box center [74, 174] width 85 height 7
click at [56, 176] on select "Don't animate Show / Hide Slide up/down Zoom in/out Slide left to right Slide r…" at bounding box center [74, 174] width 85 height 7
click at [32, 171] on select "Don't animate Show / Hide Slide up/down Zoom in/out Slide left to right Slide r…" at bounding box center [74, 174] width 85 height 7
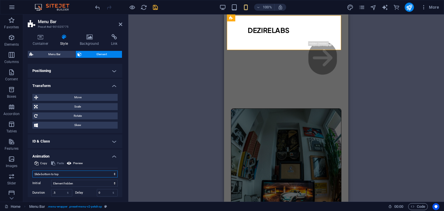
click at [74, 174] on select "Don't animate Show / Hide Slide up/down Zoom in/out Slide left to right Slide r…" at bounding box center [74, 174] width 85 height 7
click at [32, 171] on select "Don't animate Show / Hide Slide up/down Zoom in/out Slide left to right Slide r…" at bounding box center [74, 174] width 85 height 7
click at [61, 175] on select "Don't animate Show / Hide Slide up/down Zoom in/out Slide left to right Slide r…" at bounding box center [74, 174] width 85 height 7
click at [32, 171] on select "Don't animate Show / Hide Slide up/down Zoom in/out Slide left to right Slide r…" at bounding box center [74, 174] width 85 height 7
click at [57, 174] on select "Don't animate Show / Hide Slide up/down Zoom in/out Slide left to right Slide r…" at bounding box center [74, 174] width 85 height 7
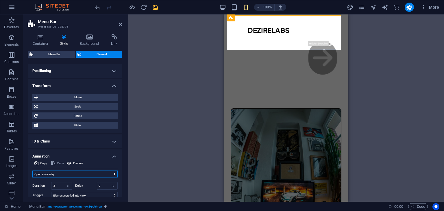
click at [32, 171] on select "Don't animate Show / Hide Slide up/down Zoom in/out Slide left to right Slide r…" at bounding box center [74, 174] width 85 height 7
click at [51, 173] on select "Don't animate Show / Hide Slide up/down Zoom in/out Slide left to right Slide r…" at bounding box center [74, 174] width 85 height 7
click at [32, 171] on select "Don't animate Show / Hide Slide up/down Zoom in/out Slide left to right Slide r…" at bounding box center [74, 174] width 85 height 7
click at [67, 173] on select "Don't animate Show / Hide Slide up/down Zoom in/out Slide left to right Slide r…" at bounding box center [74, 174] width 85 height 7
click at [32, 171] on select "Don't animate Show / Hide Slide up/down Zoom in/out Slide left to right Slide r…" at bounding box center [74, 174] width 85 height 7
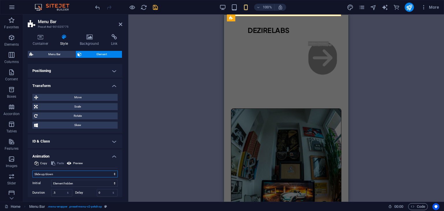
click at [72, 177] on select "Don't animate Show / Hide Slide up/down Zoom in/out Slide left to right Slide r…" at bounding box center [74, 174] width 85 height 7
click at [32, 171] on select "Don't animate Show / Hide Slide up/down Zoom in/out Slide left to right Slide r…" at bounding box center [74, 174] width 85 height 7
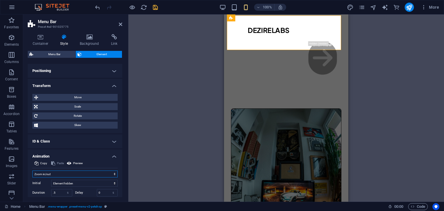
click at [59, 171] on select "Don't animate Show / Hide Slide up/down Zoom in/out Slide left to right Slide r…" at bounding box center [74, 174] width 85 height 7
click at [32, 171] on select "Don't animate Show / Hide Slide up/down Zoom in/out Slide left to right Slide r…" at bounding box center [74, 174] width 85 height 7
click at [60, 175] on select "Don't animate Show / Hide Slide up/down Zoom in/out Slide left to right Slide r…" at bounding box center [74, 174] width 85 height 7
click at [32, 171] on select "Don't animate Show / Hide Slide up/down Zoom in/out Slide left to right Slide r…" at bounding box center [74, 174] width 85 height 7
click at [60, 176] on select "Don't animate Show / Hide Slide up/down Zoom in/out Slide left to right Slide r…" at bounding box center [74, 174] width 85 height 7
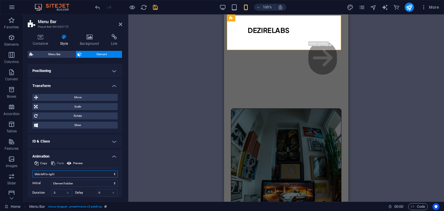
click at [32, 171] on select "Don't animate Show / Hide Slide up/down Zoom in/out Slide left to right Slide r…" at bounding box center [74, 174] width 85 height 7
click at [67, 171] on select "Don't animate Show / Hide Slide up/down Zoom in/out Slide left to right Slide r…" at bounding box center [74, 174] width 85 height 7
click at [32, 171] on select "Don't animate Show / Hide Slide up/down Zoom in/out Slide left to right Slide r…" at bounding box center [74, 174] width 85 height 7
click at [73, 175] on select "Don't animate Show / Hide Slide up/down Zoom in/out Slide left to right Slide r…" at bounding box center [74, 174] width 85 height 7
click at [32, 171] on select "Don't animate Show / Hide Slide up/down Zoom in/out Slide left to right Slide r…" at bounding box center [74, 174] width 85 height 7
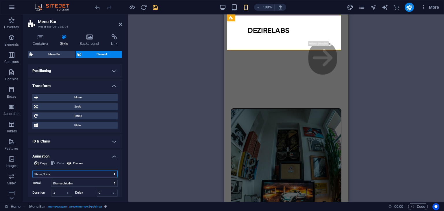
click at [60, 174] on select "Don't animate Show / Hide Slide up/down Zoom in/out Slide left to right Slide r…" at bounding box center [74, 174] width 85 height 7
click at [32, 171] on select "Don't animate Show / Hide Slide up/down Zoom in/out Slide left to right Slide r…" at bounding box center [74, 174] width 85 height 7
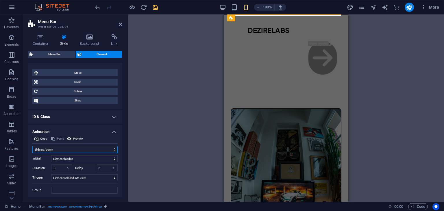
scroll to position [148, 0]
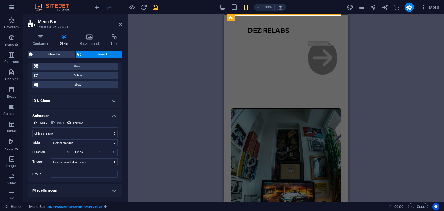
click at [104, 188] on h4 "Miscellaneous" at bounding box center [75, 191] width 95 height 14
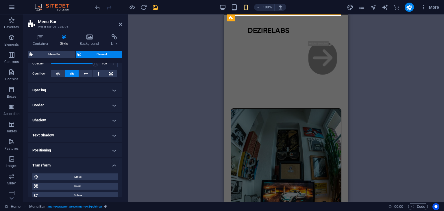
scroll to position [20, 0]
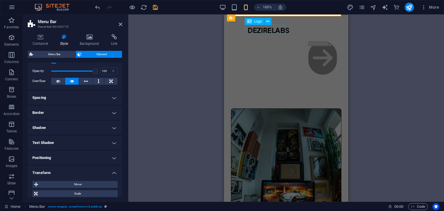
click at [273, 30] on div "DEZIRELABS" at bounding box center [275, 30] width 55 height 8
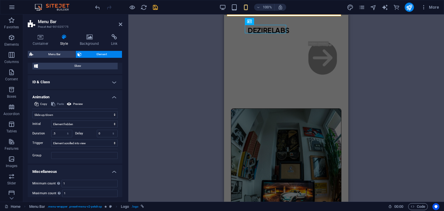
scroll to position [181, 0]
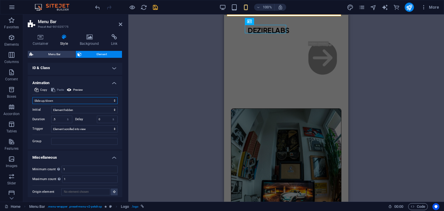
click at [53, 99] on select "Don't animate Show / Hide Slide up/down Zoom in/out Slide left to right Slide r…" at bounding box center [74, 100] width 85 height 7
select select "none"
click at [32, 104] on select "Don't animate Show / Hide Slide up/down Zoom in/out Slide left to right Slide r…" at bounding box center [74, 100] width 85 height 7
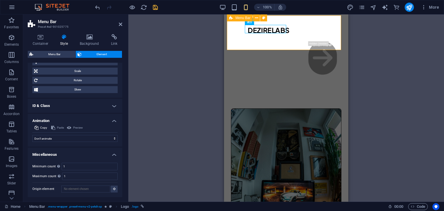
click at [288, 46] on div "DEZIRELABS Shop About Reviews FAQ ​ ​ Shop Now" at bounding box center [286, 55] width 118 height 78
drag, startPoint x: 123, startPoint y: 141, endPoint x: 125, endPoint y: 121, distance: 19.5
click at [125, 122] on div "Container Style Background Link Size Height Default px rem % vh vw Min. height …" at bounding box center [75, 115] width 104 height 172
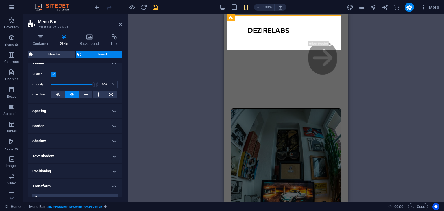
scroll to position [0, 0]
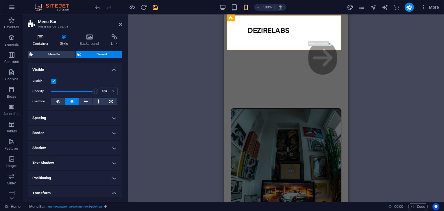
click at [45, 42] on h4 "Container" at bounding box center [42, 40] width 28 height 12
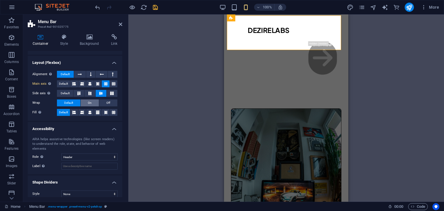
click at [86, 100] on button "On" at bounding box center [90, 102] width 18 height 7
click at [72, 100] on span "Default" at bounding box center [68, 102] width 9 height 7
click at [74, 114] on icon at bounding box center [73, 112] width 3 height 7
click at [68, 113] on span "Default" at bounding box center [63, 112] width 9 height 7
click at [100, 154] on div "ARIA helps assistive technologies (like screen readers) to understand the role,…" at bounding box center [75, 153] width 95 height 42
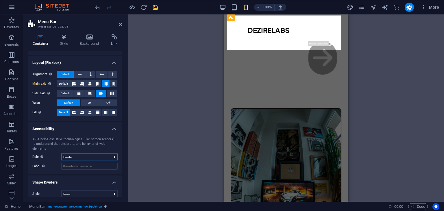
click at [100, 154] on select "None Alert Article Banner Comment Complementary Dialog Footer Header Marquee Pr…" at bounding box center [89, 157] width 56 height 7
click at [61, 154] on select "None Alert Article Banner Comment Complementary Dialog Footer Header Marquee Pr…" at bounding box center [89, 157] width 56 height 7
click at [91, 191] on select "None Triangle Square Diagonal Polygon 1 Polygon 2 Zigzag Multiple Zigzags Waves…" at bounding box center [89, 194] width 56 height 7
click at [61, 191] on select "None Triangle Square Diagonal Polygon 1 Polygon 2 Zigzag Multiple Zigzags Waves…" at bounding box center [89, 194] width 56 height 7
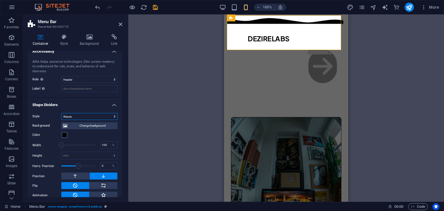
scroll to position [151, 0]
click at [93, 113] on select "None Triangle Square Diagonal Polygon 1 Polygon 2 Zigzag Multiple Zigzags Waves…" at bounding box center [89, 116] width 56 height 7
click at [61, 113] on select "None Triangle Square Diagonal Polygon 1 Polygon 2 Zigzag Multiple Zigzags Waves…" at bounding box center [89, 116] width 56 height 7
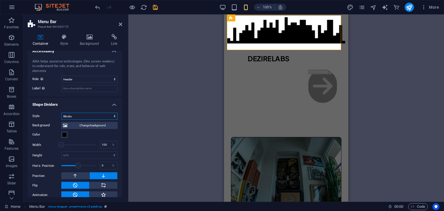
click at [82, 113] on select "None Triangle Square Diagonal Polygon 1 Polygon 2 Zigzag Multiple Zigzags Waves…" at bounding box center [89, 116] width 56 height 7
click at [61, 116] on select "None Triangle Square Diagonal Polygon 1 Polygon 2 Zigzag Multiple Zigzags Waves…" at bounding box center [89, 116] width 56 height 7
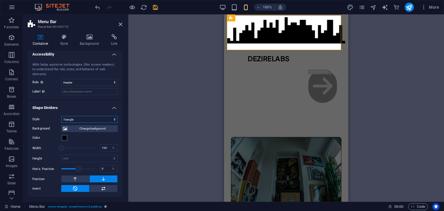
scroll to position [142, 0]
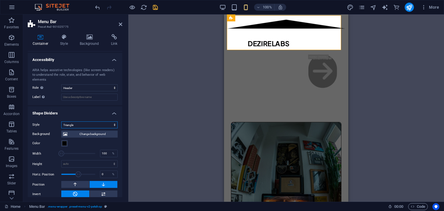
click at [84, 121] on select "None Triangle Square Diagonal Polygon 1 Polygon 2 Zigzag Multiple Zigzags Waves…" at bounding box center [89, 124] width 56 height 7
click at [61, 126] on select "None Triangle Square Diagonal Polygon 1 Polygon 2 Zigzag Multiple Zigzags Waves…" at bounding box center [89, 124] width 56 height 7
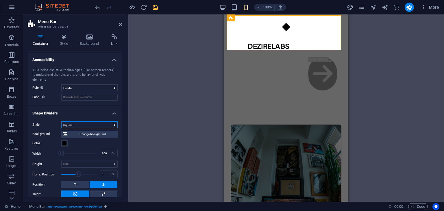
scroll to position [132, 0]
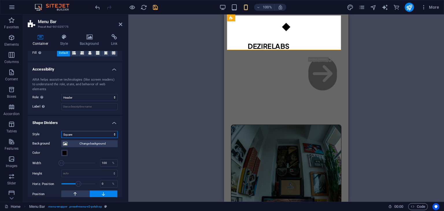
click at [91, 131] on select "None Triangle Square Diagonal Polygon 1 Polygon 2 Zigzag Multiple Zigzags Waves…" at bounding box center [89, 134] width 56 height 7
click at [61, 131] on select "None Triangle Square Diagonal Polygon 1 Polygon 2 Zigzag Multiple Zigzags Waves…" at bounding box center [89, 134] width 56 height 7
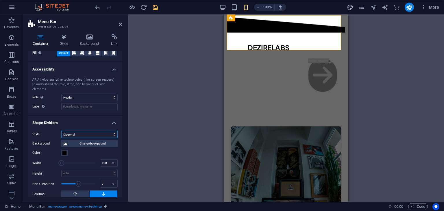
scroll to position [142, 0]
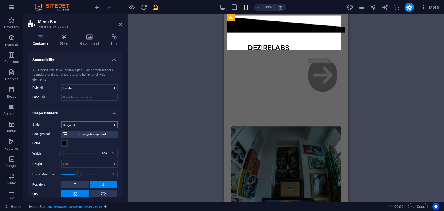
click at [93, 121] on select "None Triangle Square Diagonal Polygon 1 Polygon 2 Zigzag Multiple Zigzags Waves…" at bounding box center [89, 124] width 56 height 7
click at [61, 121] on select "None Triangle Square Diagonal Polygon 1 Polygon 2 Zigzag Multiple Zigzags Waves…" at bounding box center [89, 124] width 56 height 7
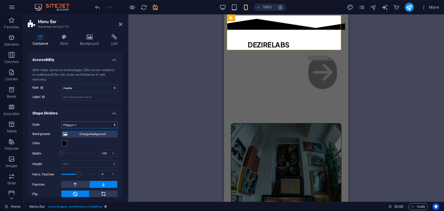
click at [90, 121] on select "None Triangle Square Diagonal Polygon 1 Polygon 2 Zigzag Multiple Zigzags Waves…" at bounding box center [89, 124] width 56 height 7
click at [61, 121] on select "None Triangle Square Diagonal Polygon 1 Polygon 2 Zigzag Multiple Zigzags Waves…" at bounding box center [89, 124] width 56 height 7
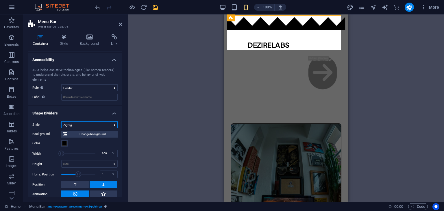
click at [88, 121] on select "None Triangle Square Diagonal Polygon 1 Polygon 2 Zigzag Multiple Zigzags Waves…" at bounding box center [89, 124] width 56 height 7
click at [61, 121] on select "None Triangle Square Diagonal Polygon 1 Polygon 2 Zigzag Multiple Zigzags Waves…" at bounding box center [89, 124] width 56 height 7
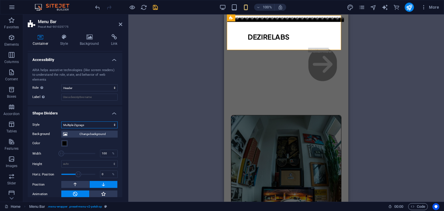
scroll to position [151, 0]
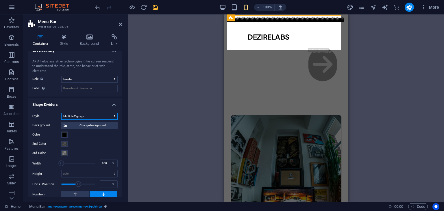
click at [90, 113] on select "None Triangle Square Diagonal Polygon 1 Polygon 2 Zigzag Multiple Zigzags Waves…" at bounding box center [89, 116] width 56 height 7
click at [61, 113] on select "None Triangle Square Diagonal Polygon 1 Polygon 2 Zigzag Multiple Zigzags Waves…" at bounding box center [89, 116] width 56 height 7
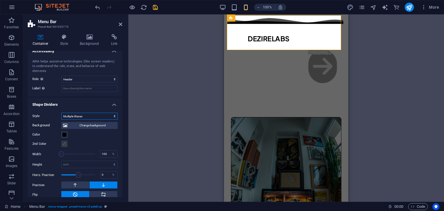
click at [92, 114] on select "None Triangle Square Diagonal Polygon 1 Polygon 2 Zigzag Multiple Zigzags Waves…" at bounding box center [89, 116] width 56 height 7
click at [61, 116] on select "None Triangle Square Diagonal Polygon 1 Polygon 2 Zigzag Multiple Zigzags Waves…" at bounding box center [89, 116] width 56 height 7
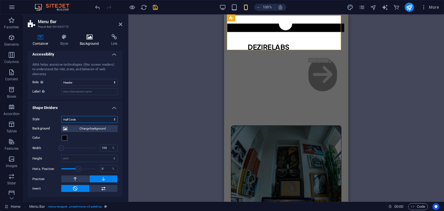
scroll to position [142, 0]
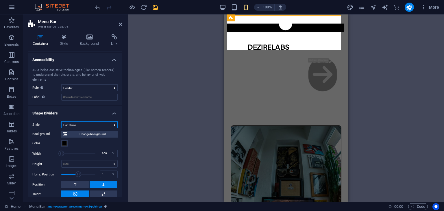
click at [99, 121] on select "None Triangle Square Diagonal Polygon 1 Polygon 2 Zigzag Multiple Zigzags Waves…" at bounding box center [89, 124] width 56 height 7
click at [61, 121] on select "None Triangle Square Diagonal Polygon 1 Polygon 2 Zigzag Multiple Zigzags Waves…" at bounding box center [89, 124] width 56 height 7
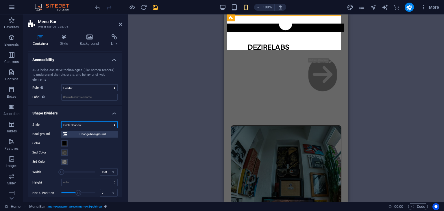
scroll to position [151, 0]
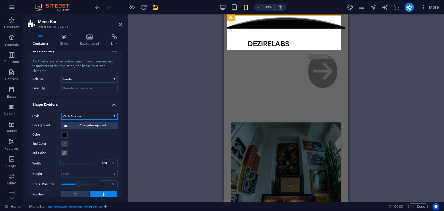
click at [89, 113] on select "None Triangle Square Diagonal Polygon 1 Polygon 2 Zigzag Multiple Zigzags Waves…" at bounding box center [89, 116] width 56 height 7
click at [61, 113] on select "None Triangle Square Diagonal Polygon 1 Polygon 2 Zigzag Multiple Zigzags Waves…" at bounding box center [89, 116] width 56 height 7
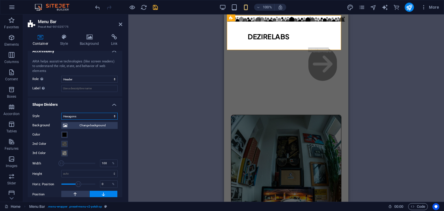
click at [86, 113] on select "None Triangle Square Diagonal Polygon 1 Polygon 2 Zigzag Multiple Zigzags Waves…" at bounding box center [89, 116] width 56 height 7
click at [61, 113] on select "None Triangle Square Diagonal Polygon 1 Polygon 2 Zigzag Multiple Zigzags Waves…" at bounding box center [89, 116] width 56 height 7
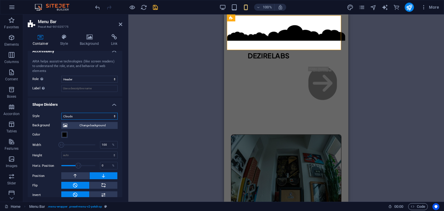
click at [96, 113] on select "None Triangle Square Diagonal Polygon 1 Polygon 2 Zigzag Multiple Zigzags Waves…" at bounding box center [89, 116] width 56 height 7
click at [61, 113] on select "None Triangle Square Diagonal Polygon 1 Polygon 2 Zigzag Multiple Zigzags Waves…" at bounding box center [89, 116] width 56 height 7
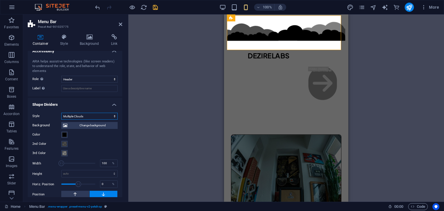
click at [94, 113] on select "None Triangle Square Diagonal Polygon 1 Polygon 2 Zigzag Multiple Zigzags Waves…" at bounding box center [89, 116] width 56 height 7
click at [61, 113] on select "None Triangle Square Diagonal Polygon 1 Polygon 2 Zigzag Multiple Zigzags Waves…" at bounding box center [89, 116] width 56 height 7
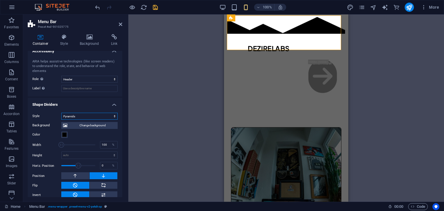
click at [93, 113] on select "None Triangle Square Diagonal Polygon 1 Polygon 2 Zigzag Multiple Zigzags Waves…" at bounding box center [89, 116] width 56 height 7
click at [61, 113] on select "None Triangle Square Diagonal Polygon 1 Polygon 2 Zigzag Multiple Zigzags Waves…" at bounding box center [89, 116] width 56 height 7
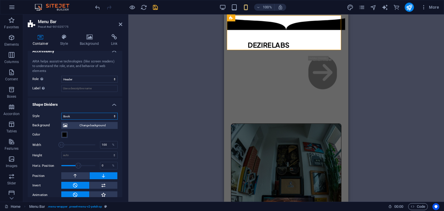
click at [112, 113] on select "None Triangle Square Diagonal Polygon 1 Polygon 2 Zigzag Multiple Zigzags Waves…" at bounding box center [89, 116] width 56 height 7
click at [61, 113] on select "None Triangle Square Diagonal Polygon 1 Polygon 2 Zigzag Multiple Zigzags Waves…" at bounding box center [89, 116] width 56 height 7
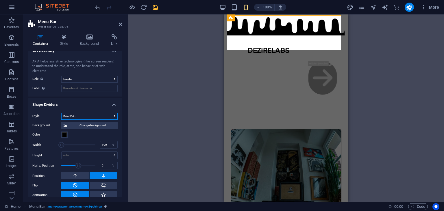
click at [78, 113] on select "None Triangle Square Diagonal Polygon 1 Polygon 2 Zigzag Multiple Zigzags Waves…" at bounding box center [89, 116] width 56 height 7
click at [61, 113] on select "None Triangle Square Diagonal Polygon 1 Polygon 2 Zigzag Multiple Zigzags Waves…" at bounding box center [89, 116] width 56 height 7
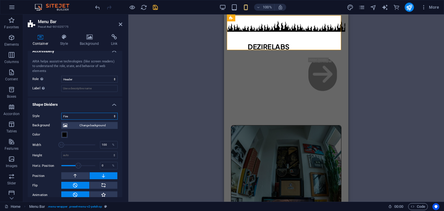
click at [80, 113] on select "None Triangle Square Diagonal Polygon 1 Polygon 2 Zigzag Multiple Zigzags Waves…" at bounding box center [89, 116] width 56 height 7
click at [61, 113] on select "None Triangle Square Diagonal Polygon 1 Polygon 2 Zigzag Multiple Zigzags Waves…" at bounding box center [89, 116] width 56 height 7
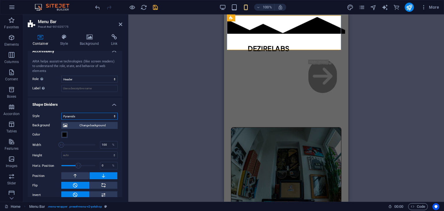
click at [98, 113] on select "None Triangle Square Diagonal Polygon 1 Polygon 2 Zigzag Multiple Zigzags Waves…" at bounding box center [89, 116] width 56 height 7
click at [61, 113] on select "None Triangle Square Diagonal Polygon 1 Polygon 2 Zigzag Multiple Zigzags Waves…" at bounding box center [89, 116] width 56 height 7
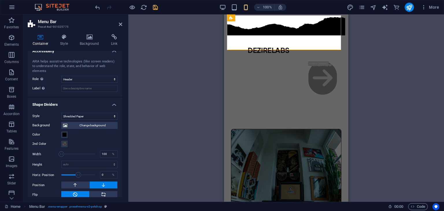
click at [88, 120] on div "Background Change background Color 2nd Color 3rd Color Width 100 % Height auto …" at bounding box center [74, 164] width 85 height 88
click at [88, 113] on select "None Triangle Square Diagonal Polygon 1 Polygon 2 Zigzag Multiple Zigzags Waves…" at bounding box center [89, 116] width 56 height 7
click at [61, 113] on select "None Triangle Square Diagonal Polygon 1 Polygon 2 Zigzag Multiple Zigzags Waves…" at bounding box center [89, 116] width 56 height 7
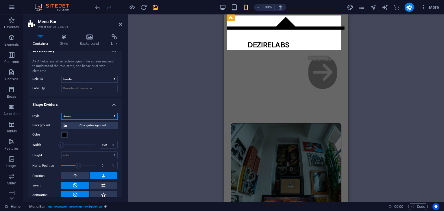
click at [92, 113] on select "None Triangle Square Diagonal Polygon 1 Polygon 2 Zigzag Multiple Zigzags Waves…" at bounding box center [89, 116] width 56 height 7
select select "book"
click at [61, 113] on select "None Triangle Square Diagonal Polygon 1 Polygon 2 Zigzag Multiple Zigzags Waves…" at bounding box center [89, 116] width 56 height 7
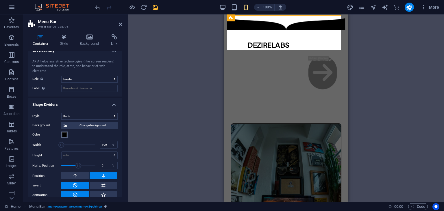
click at [64, 132] on button "Color" at bounding box center [64, 135] width 6 height 6
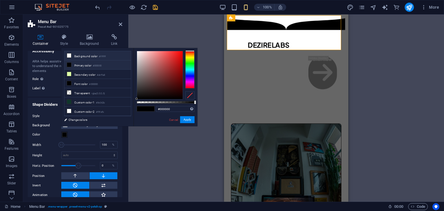
click at [87, 57] on li "Background color #ffffff" at bounding box center [97, 55] width 67 height 9
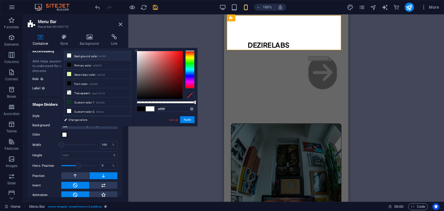
drag, startPoint x: 191, startPoint y: 50, endPoint x: 187, endPoint y: 40, distance: 11.2
click at [187, 40] on body "Individual Home Favorites Elements Columns Content Boxes Accordion Tables Featu…" at bounding box center [222, 105] width 444 height 211
click at [113, 62] on li "Primary color #000000" at bounding box center [97, 64] width 67 height 9
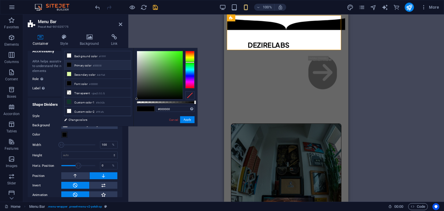
drag, startPoint x: 192, startPoint y: 52, endPoint x: 193, endPoint y: 65, distance: 13.3
click at [193, 65] on div at bounding box center [189, 70] width 9 height 38
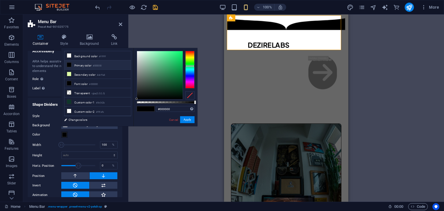
drag, startPoint x: 193, startPoint y: 65, endPoint x: 190, endPoint y: 67, distance: 4.2
click at [190, 66] on div at bounding box center [189, 65] width 9 height 1
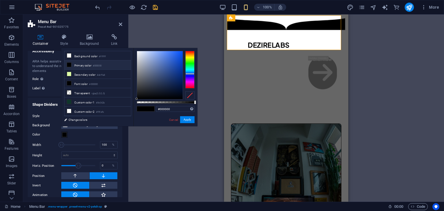
drag, startPoint x: 187, startPoint y: 63, endPoint x: 189, endPoint y: 74, distance: 10.7
click at [189, 74] on div at bounding box center [189, 70] width 9 height 38
drag, startPoint x: 193, startPoint y: 103, endPoint x: 178, endPoint y: 97, distance: 16.4
click at [178, 97] on div "#000000 Supported formats #0852ed rgb(8, 82, 237) rgba(8, 82, 237, 90%) hsv(221…" at bounding box center [166, 129] width 64 height 162
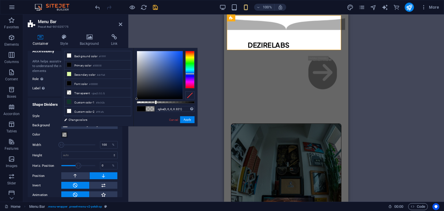
drag, startPoint x: 195, startPoint y: 101, endPoint x: 155, endPoint y: 96, distance: 40.6
click at [155, 96] on div at bounding box center [166, 75] width 58 height 49
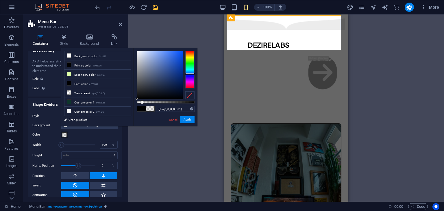
type input "rgba(0, 0, 0, 0.086)"
drag, startPoint x: 155, startPoint y: 103, endPoint x: 142, endPoint y: 104, distance: 13.6
click at [142, 104] on div at bounding box center [142, 102] width 2 height 4
click at [404, 37] on div "H1 2 columns Container Menu Bar Menu Footer Saga Text Container Container Conta…" at bounding box center [286, 107] width 316 height 187
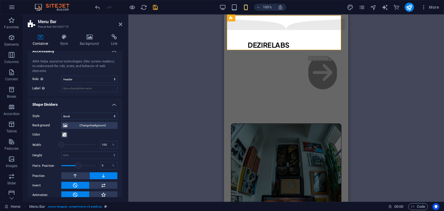
click at [404, 37] on div "H1 2 columns Container Menu Bar Menu Footer Saga Text Container Container Conta…" at bounding box center [286, 107] width 316 height 187
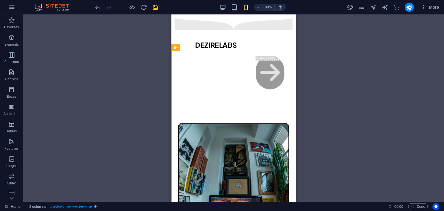
click at [305, 55] on div "H1 2 columns Container Menu Bar Menu Footer Saga Text Container Container Conta…" at bounding box center [233, 107] width 421 height 187
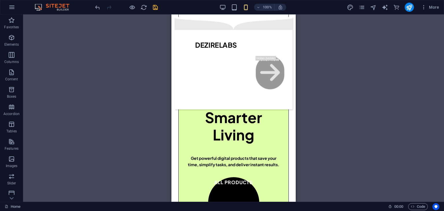
scroll to position [0, 0]
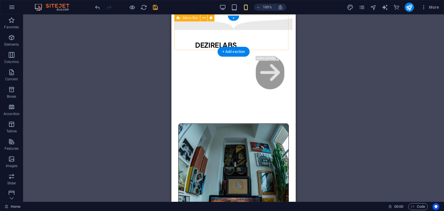
click at [199, 39] on div "DEZIRELABS Shop About Reviews FAQ ​ ​ Shop Now" at bounding box center [234, 63] width 118 height 93
select select "header"
select select "book"
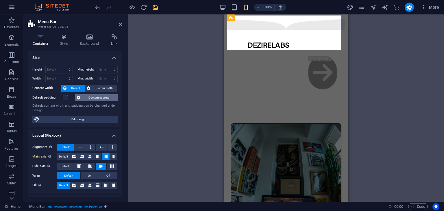
click at [85, 99] on span "Custom spacing" at bounding box center [99, 97] width 34 height 7
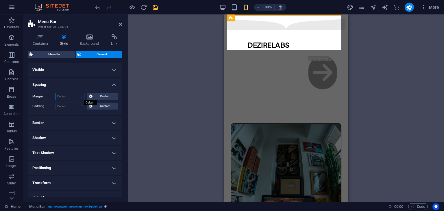
click at [62, 97] on select "Default auto px % rem vw vh Custom" at bounding box center [70, 96] width 28 height 7
click at [56, 93] on select "Default auto px % rem vw vh Custom" at bounding box center [70, 96] width 28 height 7
click at [65, 97] on select "Default auto px % rem vw vh Custom" at bounding box center [70, 96] width 28 height 7
click at [56, 93] on select "Default auto px % rem vw vh Custom" at bounding box center [70, 96] width 28 height 7
select select "DISABLED_OPTION_VALUE"
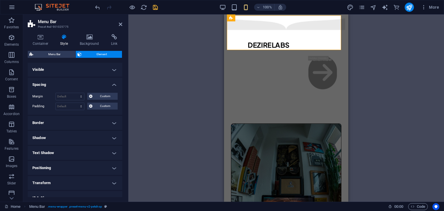
click at [77, 118] on h4 "Border" at bounding box center [75, 123] width 95 height 14
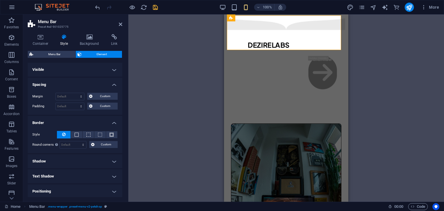
click at [77, 118] on h4 "Border" at bounding box center [75, 121] width 95 height 10
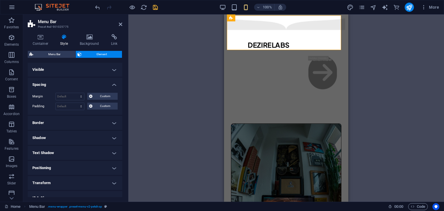
click at [114, 81] on h4 "Spacing" at bounding box center [75, 83] width 95 height 10
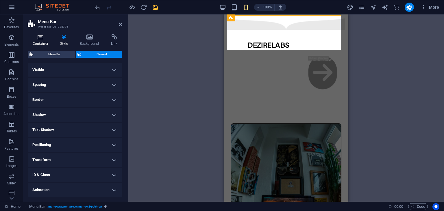
click at [48, 38] on icon at bounding box center [40, 37] width 25 height 6
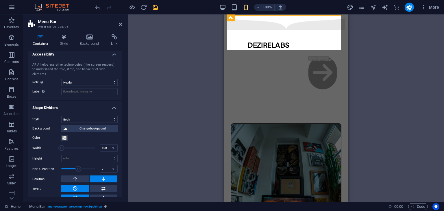
scroll to position [152, 0]
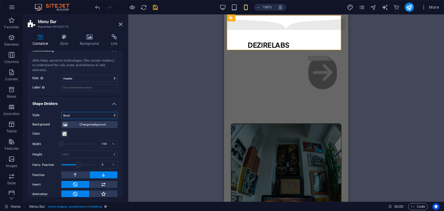
click at [105, 112] on select "None Triangle Square Diagonal Polygon 1 Polygon 2 Zigzag Multiple Zigzags Waves…" at bounding box center [89, 115] width 56 height 7
click at [61, 112] on select "None Triangle Square Diagonal Polygon 1 Polygon 2 Zigzag Multiple Zigzags Waves…" at bounding box center [89, 115] width 56 height 7
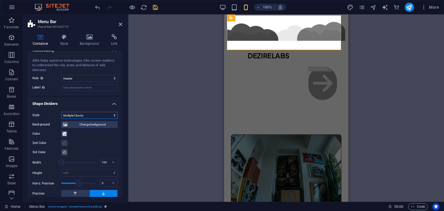
click at [87, 112] on select "None Triangle Square Diagonal Polygon 1 Polygon 2 Zigzag Multiple Zigzags Waves…" at bounding box center [89, 115] width 56 height 7
select select "fire"
click at [61, 112] on select "None Triangle Square Diagonal Polygon 1 Polygon 2 Zigzag Multiple Zigzags Waves…" at bounding box center [89, 115] width 56 height 7
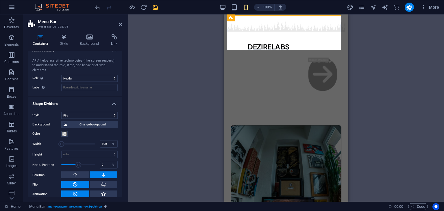
click at [210, 44] on div "H1 2 columns Container Menu Bar Menu Footer Saga Text Container Container Conta…" at bounding box center [286, 107] width 316 height 187
click at [361, 30] on div "H1 2 columns Container Menu Bar Menu Footer Saga Text Container Container Conta…" at bounding box center [286, 107] width 316 height 187
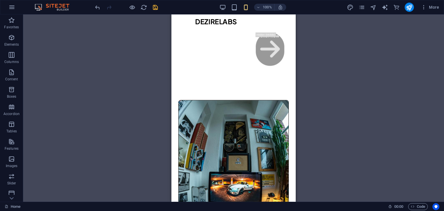
scroll to position [0, 0]
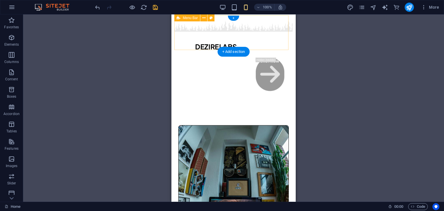
click at [256, 46] on div "DEZIRELABS Shop About Reviews FAQ ​ ​ Shop Now" at bounding box center [234, 64] width 118 height 94
select select "header"
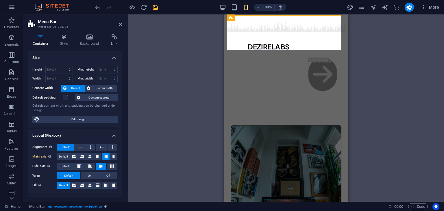
drag, startPoint x: 120, startPoint y: 84, endPoint x: 119, endPoint y: 104, distance: 20.0
click at [121, 121] on div "Size Height Default px rem % vh vw Min. height None px rem % vh vw Width Defaul…" at bounding box center [75, 124] width 95 height 146
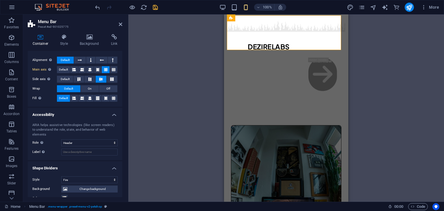
scroll to position [152, 0]
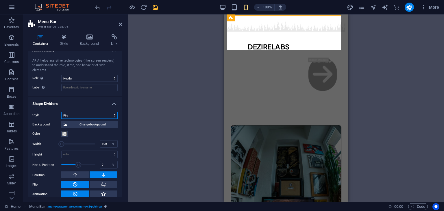
click at [73, 112] on select "None Triangle Square Diagonal Polygon 1 Polygon 2 Zigzag Multiple Zigzags Waves…" at bounding box center [89, 115] width 56 height 7
select select "none"
click at [61, 119] on select "None Triangle Square Diagonal Polygon 1 Polygon 2 Zigzag Multiple Zigzags Waves…" at bounding box center [89, 115] width 56 height 7
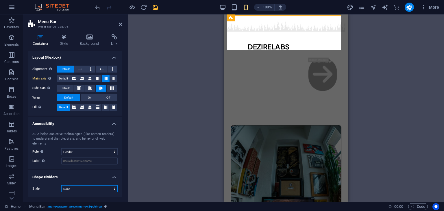
scroll to position [73, 0]
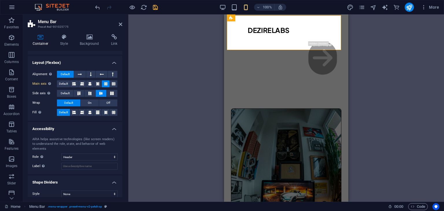
click at [360, 53] on div "Drag here to replace the existing content. Press “Ctrl” if you want to create a…" at bounding box center [286, 107] width 316 height 187
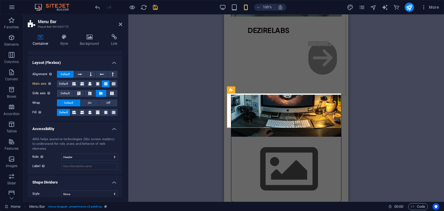
scroll to position [0, 0]
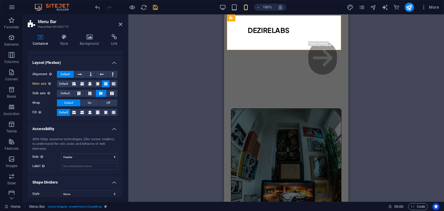
click at [374, 39] on div "Drag here to replace the existing content. Press “Ctrl” if you want to create a…" at bounding box center [286, 107] width 316 height 187
click at [235, 43] on div "DEZIRELABS Shop About Reviews FAQ ​ ​ Shop Now" at bounding box center [286, 55] width 118 height 78
click at [266, 42] on div "DEZIRELABS Shop About Reviews FAQ ​ ​ Shop Now" at bounding box center [286, 55] width 118 height 78
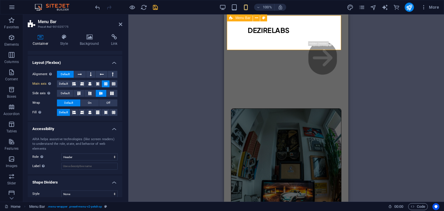
click at [266, 42] on div "DEZIRELABS Shop About Reviews FAQ ​ ​ Shop Now" at bounding box center [286, 55] width 118 height 78
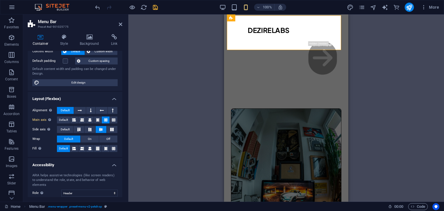
scroll to position [73, 0]
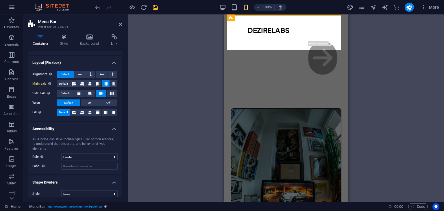
drag, startPoint x: 121, startPoint y: 120, endPoint x: 120, endPoint y: 102, distance: 18.0
click at [120, 102] on div "Alignment Determines the flex direction. Default Main axis Determine how elemen…" at bounding box center [75, 93] width 95 height 55
drag, startPoint x: 121, startPoint y: 115, endPoint x: 132, endPoint y: 75, distance: 41.7
click at [132, 75] on div "Menu Bar Preset #ed-901025775 Container Style Background Link Size Height Defau…" at bounding box center [233, 107] width 421 height 187
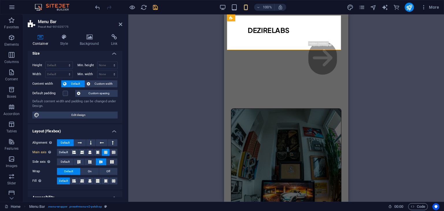
scroll to position [0, 0]
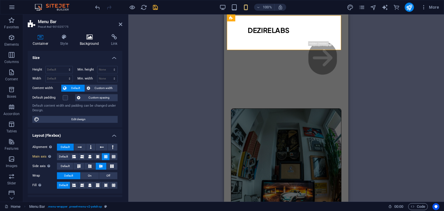
click at [96, 42] on h4 "Background" at bounding box center [90, 40] width 31 height 12
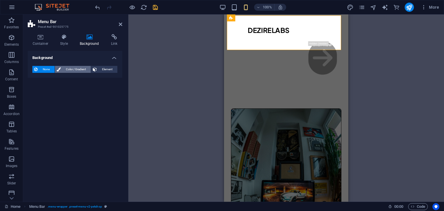
click at [78, 66] on span "Color / Gradient" at bounding box center [75, 69] width 27 height 7
click at [51, 81] on span "Gradient" at bounding box center [55, 80] width 14 height 8
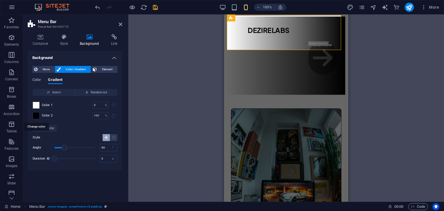
click at [36, 115] on span at bounding box center [36, 115] width 6 height 6
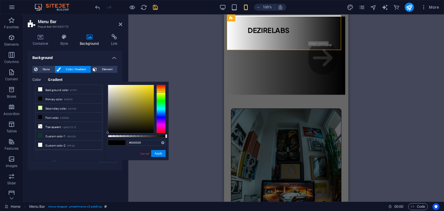
drag, startPoint x: 161, startPoint y: 84, endPoint x: 162, endPoint y: 92, distance: 8.2
click at [162, 92] on div at bounding box center [160, 91] width 9 height 1
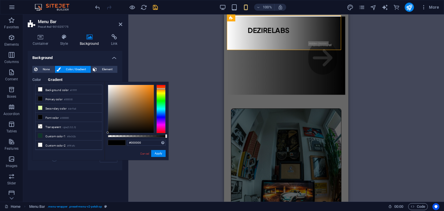
drag, startPoint x: 162, startPoint y: 92, endPoint x: 161, endPoint y: 89, distance: 3.1
click at [161, 89] on div at bounding box center [160, 88] width 9 height 1
click at [49, 104] on li "Secondary color #deffa8" at bounding box center [69, 108] width 67 height 9
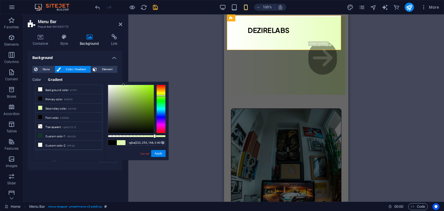
drag, startPoint x: 165, startPoint y: 136, endPoint x: 154, endPoint y: 134, distance: 10.6
click at [154, 135] on div at bounding box center [137, 136] width 58 height 2
click at [208, 102] on div "Drag here to replace the existing content. Press “Ctrl” if you want to create a…" at bounding box center [286, 107] width 316 height 187
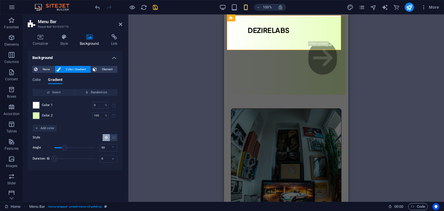
click at [377, 82] on div "Drag here to replace the existing content. Press “Ctrl” if you want to create a…" at bounding box center [286, 107] width 316 height 187
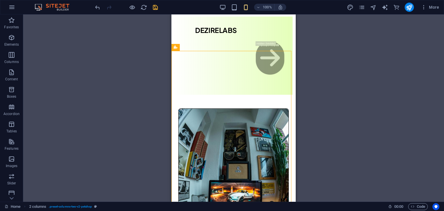
click at [333, 50] on div "Drag here to replace the existing content. Press “Ctrl” if you want to create a…" at bounding box center [233, 107] width 421 height 187
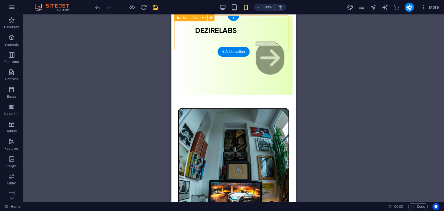
click at [266, 45] on div "DEZIRELABS Shop About Reviews FAQ ​ ​ Shop Now" at bounding box center [234, 55] width 118 height 78
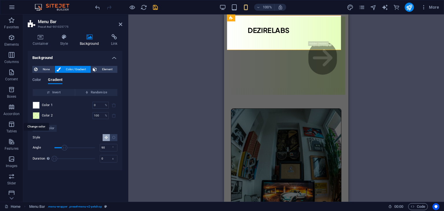
click at [36, 118] on span at bounding box center [36, 115] width 6 height 6
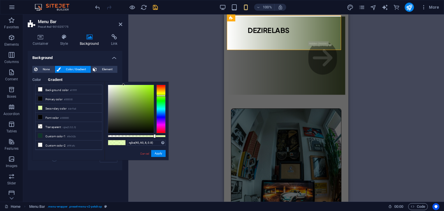
click at [148, 121] on div at bounding box center [131, 109] width 46 height 48
click at [161, 96] on div at bounding box center [160, 109] width 9 height 49
drag, startPoint x: 147, startPoint y: 121, endPoint x: 153, endPoint y: 121, distance: 5.8
click at [153, 121] on div at bounding box center [153, 121] width 2 height 2
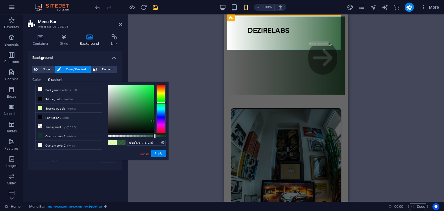
drag, startPoint x: 160, startPoint y: 97, endPoint x: 161, endPoint y: 103, distance: 6.1
click at [161, 103] on div at bounding box center [160, 109] width 9 height 49
drag, startPoint x: 152, startPoint y: 120, endPoint x: 149, endPoint y: 122, distance: 3.1
click at [149, 122] on div at bounding box center [149, 122] width 2 height 2
click at [160, 156] on button "Apply" at bounding box center [158, 153] width 14 height 7
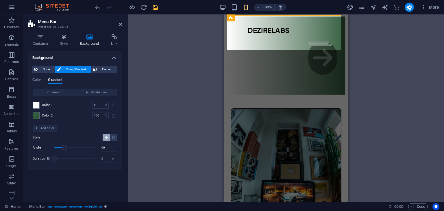
click at [353, 92] on div "Drag here to replace the existing content. Press “Ctrl” if you want to create a…" at bounding box center [286, 107] width 316 height 187
click at [366, 84] on div "Drag here to replace the existing content. Press “Ctrl” if you want to create a…" at bounding box center [286, 107] width 316 height 187
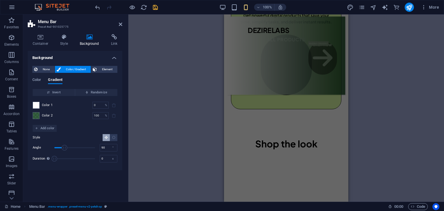
scroll to position [492, 0]
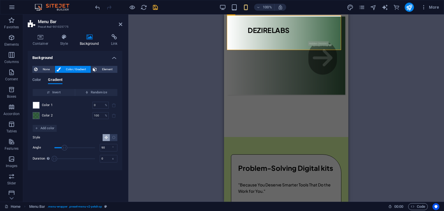
click at [377, 35] on div "Drag here to replace the existing content. Press “Ctrl” if you want to create a…" at bounding box center [286, 107] width 316 height 187
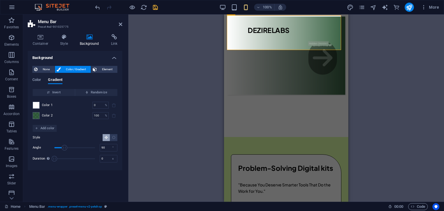
click at [377, 35] on div "Drag here to replace the existing content. Press “Ctrl” if you want to create a…" at bounding box center [286, 107] width 316 height 187
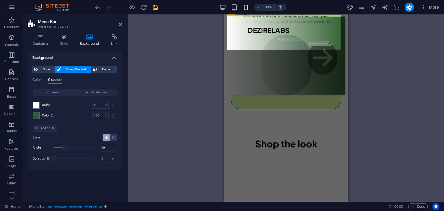
click at [211, 88] on div "Drag here to replace the existing content. Press “Ctrl” if you want to create a…" at bounding box center [286, 107] width 316 height 187
click at [124, 23] on aside "Menu Bar Preset #ed-901025775 Container Style Background Link Size Height Defau…" at bounding box center [75, 107] width 105 height 187
click at [119, 24] on icon at bounding box center [120, 24] width 3 height 5
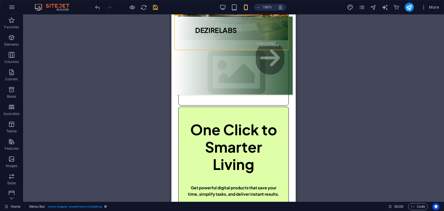
scroll to position [0, 0]
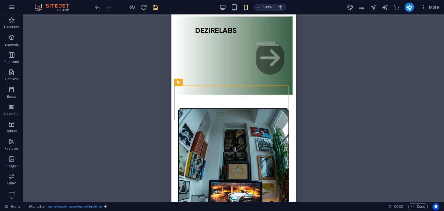
drag, startPoint x: 293, startPoint y: 27, endPoint x: 473, endPoint y: 29, distance: 180.2
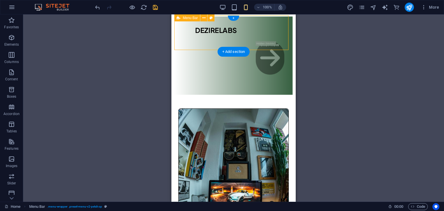
click at [210, 38] on div "DEZIRELABS Shop About Reviews FAQ ​ ​ Shop Now" at bounding box center [234, 55] width 118 height 78
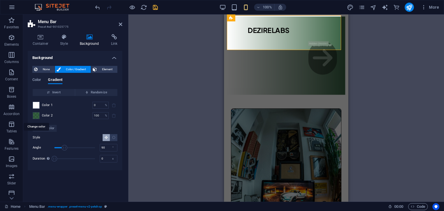
click at [36, 112] on span at bounding box center [36, 115] width 6 height 6
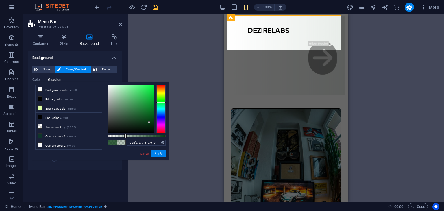
type input "rgba(5, 57, 18, 0)"
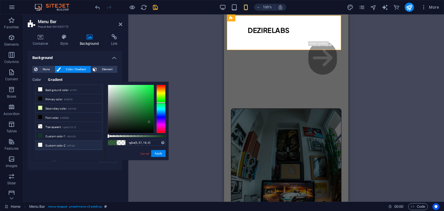
drag, startPoint x: 154, startPoint y: 137, endPoint x: 96, endPoint y: 140, distance: 57.3
click at [97, 140] on div "less Background color #ffffff Primary color #000000 Secondary color #deffa8 Fon…" at bounding box center [100, 121] width 136 height 78
click at [388, 39] on div "Drag here to replace the existing content. Press “Ctrl” if you want to create a…" at bounding box center [286, 107] width 316 height 187
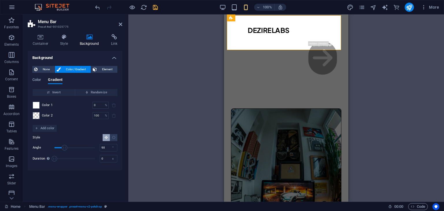
click at [388, 39] on div "Drag here to replace the existing content. Press “Ctrl” if you want to create a…" at bounding box center [286, 107] width 316 height 187
click at [121, 22] on icon at bounding box center [120, 24] width 3 height 5
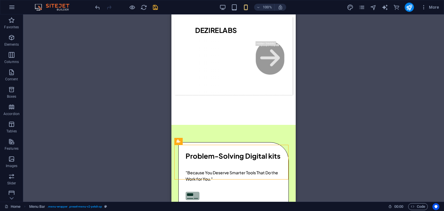
scroll to position [285, 0]
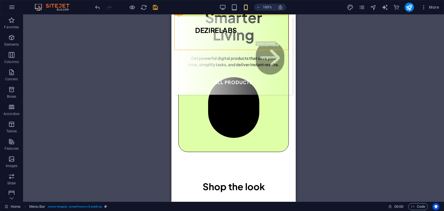
drag, startPoint x: 303, startPoint y: 45, endPoint x: 298, endPoint y: 22, distance: 24.0
click at [298, 22] on div "Drag here to replace the existing content. Press “Ctrl” if you want to create a…" at bounding box center [233, 107] width 421 height 187
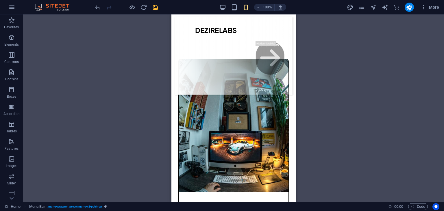
scroll to position [0, 0]
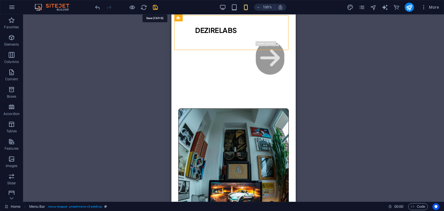
click at [156, 9] on icon "save" at bounding box center [155, 7] width 7 height 7
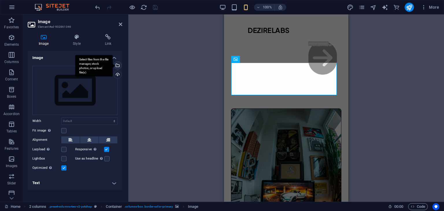
click at [113, 66] on div "Select files from the file manager, stock photos, or upload file(s)" at bounding box center [94, 66] width 38 height 22
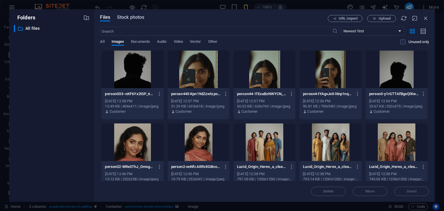
click at [130, 15] on span "Stock photos" at bounding box center [130, 17] width 27 height 7
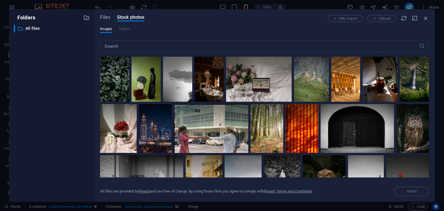
drag, startPoint x: 429, startPoint y: 71, endPoint x: 433, endPoint y: 93, distance: 22.6
click at [433, 93] on div "Files Stock photos URL import Upload Images Videos ​ All files are provided by …" at bounding box center [264, 105] width 341 height 193
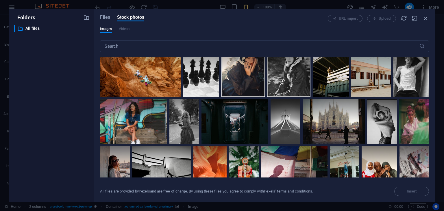
scroll to position [171, 0]
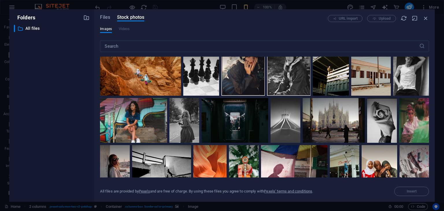
click at [430, 106] on div "Files Stock photos URL import Upload Images Videos ​ All files are provided by …" at bounding box center [264, 105] width 341 height 193
drag, startPoint x: 427, startPoint y: 80, endPoint x: 428, endPoint y: 91, distance: 10.1
click at [428, 91] on div at bounding box center [264, 117] width 329 height 121
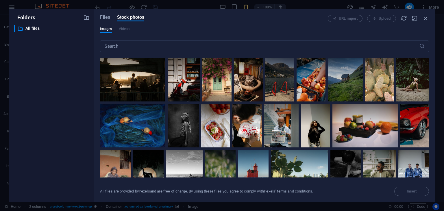
scroll to position [0, 0]
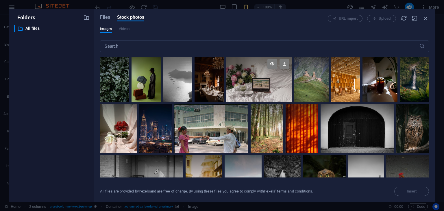
click at [267, 82] on div at bounding box center [259, 79] width 66 height 45
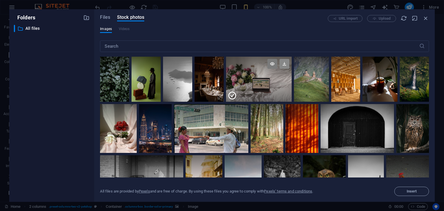
click at [283, 66] on icon at bounding box center [285, 64] width 10 height 10
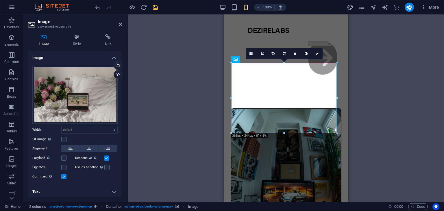
click at [387, 123] on div "Drag here to replace the existing content. Press “Ctrl” if you want to create a…" at bounding box center [286, 107] width 316 height 187
drag, startPoint x: 346, startPoint y: 39, endPoint x: 568, endPoint y: 23, distance: 223.2
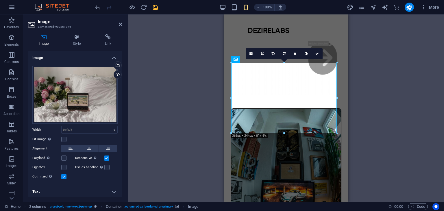
click at [403, 65] on div "Drag here to replace the existing content. Press “Ctrl” if you want to create a…" at bounding box center [286, 107] width 316 height 187
click at [314, 52] on link at bounding box center [317, 53] width 11 height 11
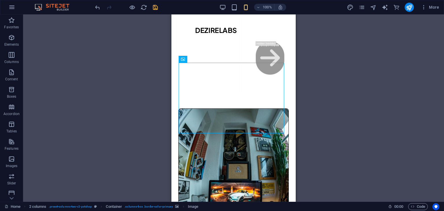
click at [126, 110] on div "Drag here to replace the existing content. Press “Ctrl” if you want to create a…" at bounding box center [233, 107] width 421 height 187
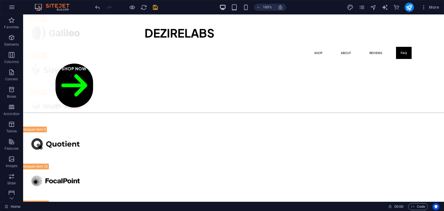
scroll to position [1525, 0]
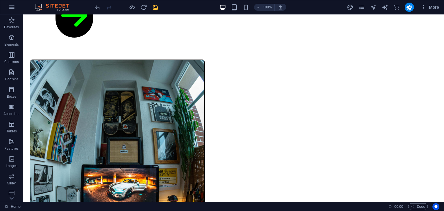
scroll to position [0, 0]
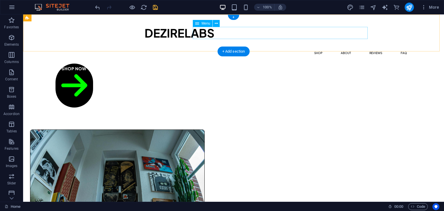
click at [271, 47] on nav "Shop About Reviews FAQ" at bounding box center [234, 53] width 356 height 12
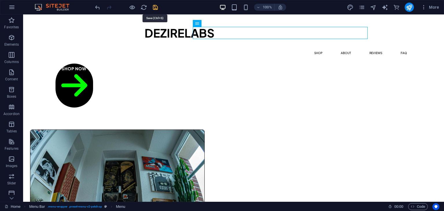
click at [157, 7] on icon "save" at bounding box center [155, 7] width 7 height 7
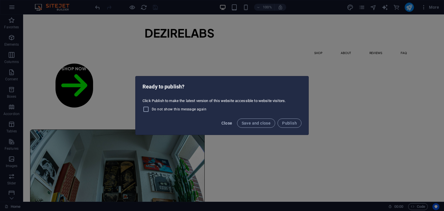
click at [233, 123] on span "Close" at bounding box center [227, 123] width 11 height 5
